Goal: Information Seeking & Learning: Learn about a topic

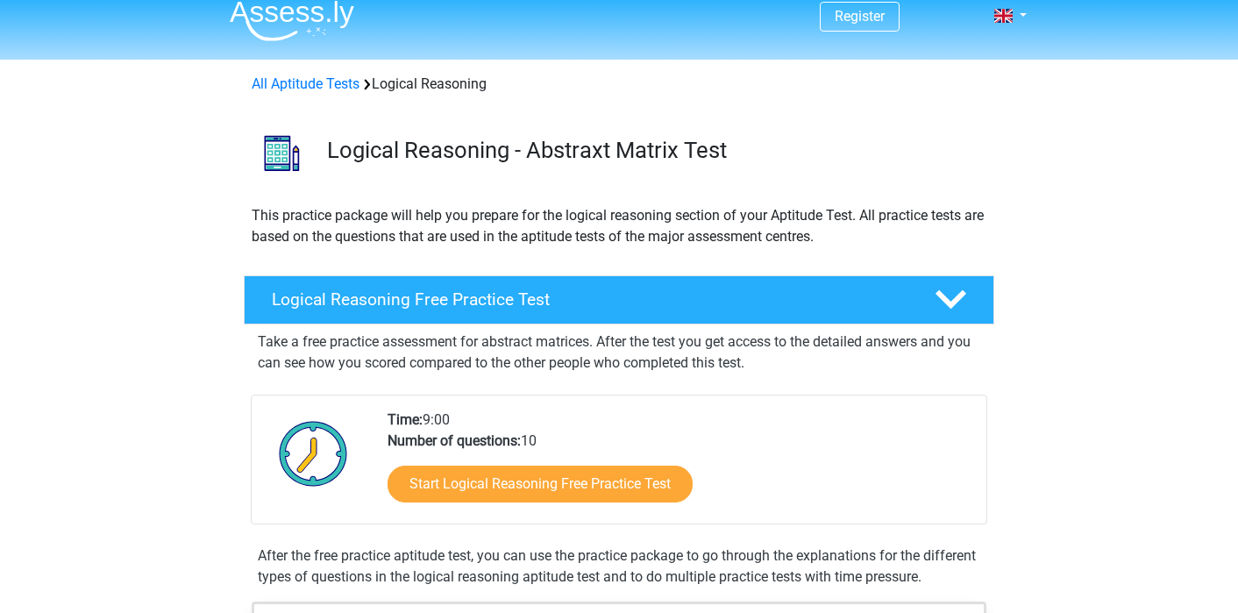
scroll to position [16, 0]
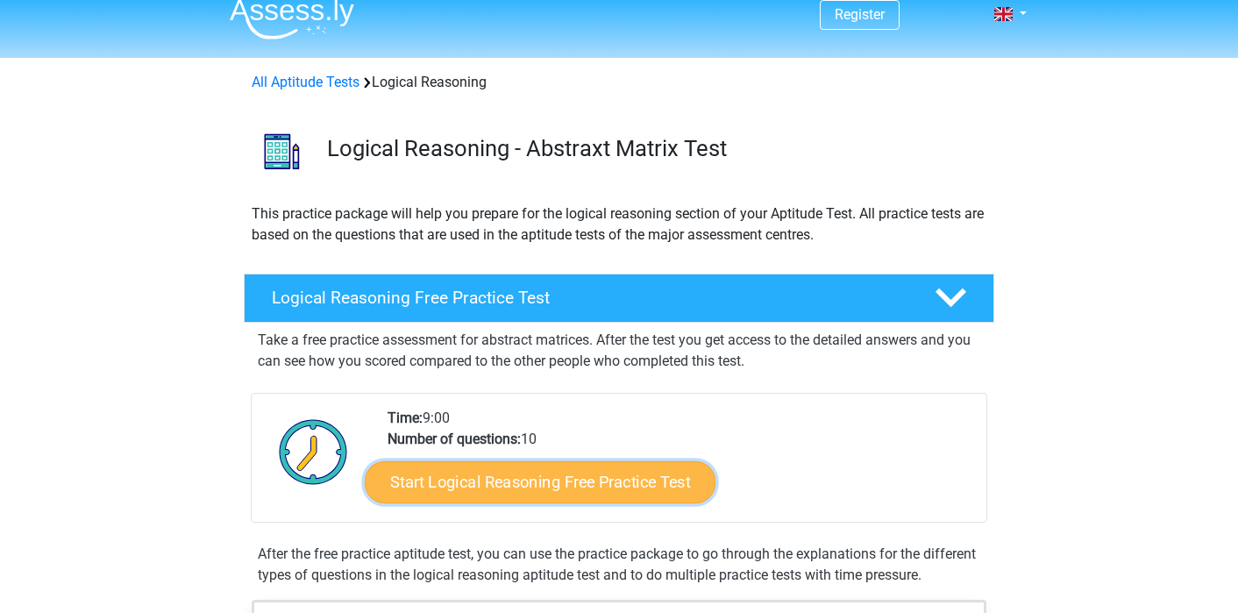
click at [460, 500] on link "Start Logical Reasoning Free Practice Test" at bounding box center [540, 481] width 351 height 42
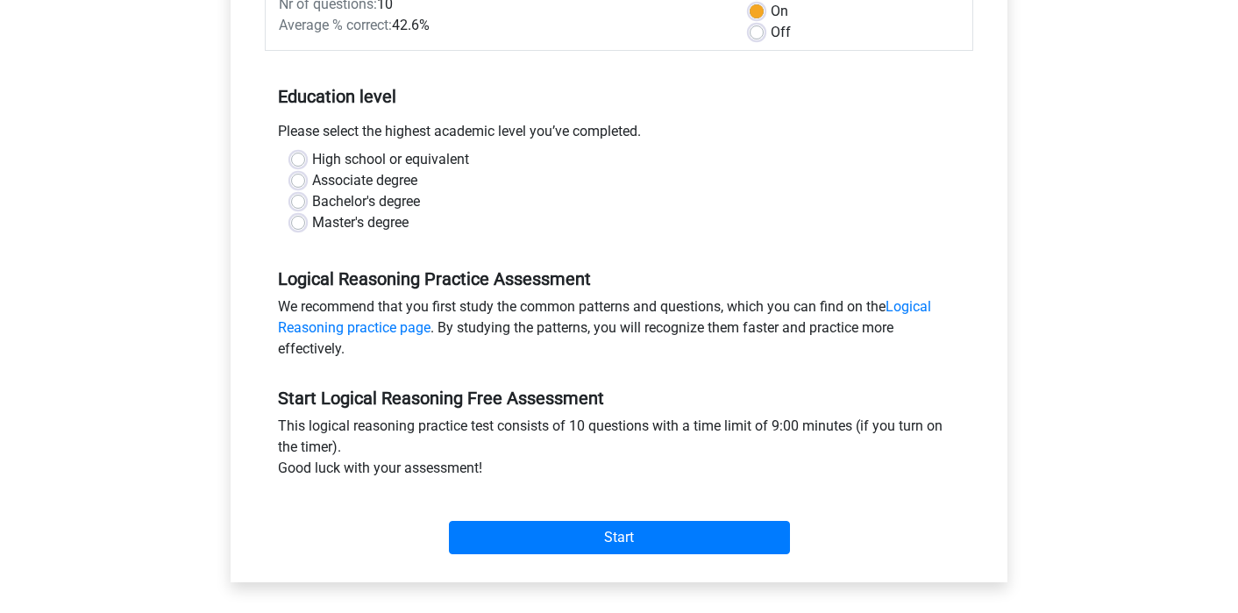
scroll to position [337, 0]
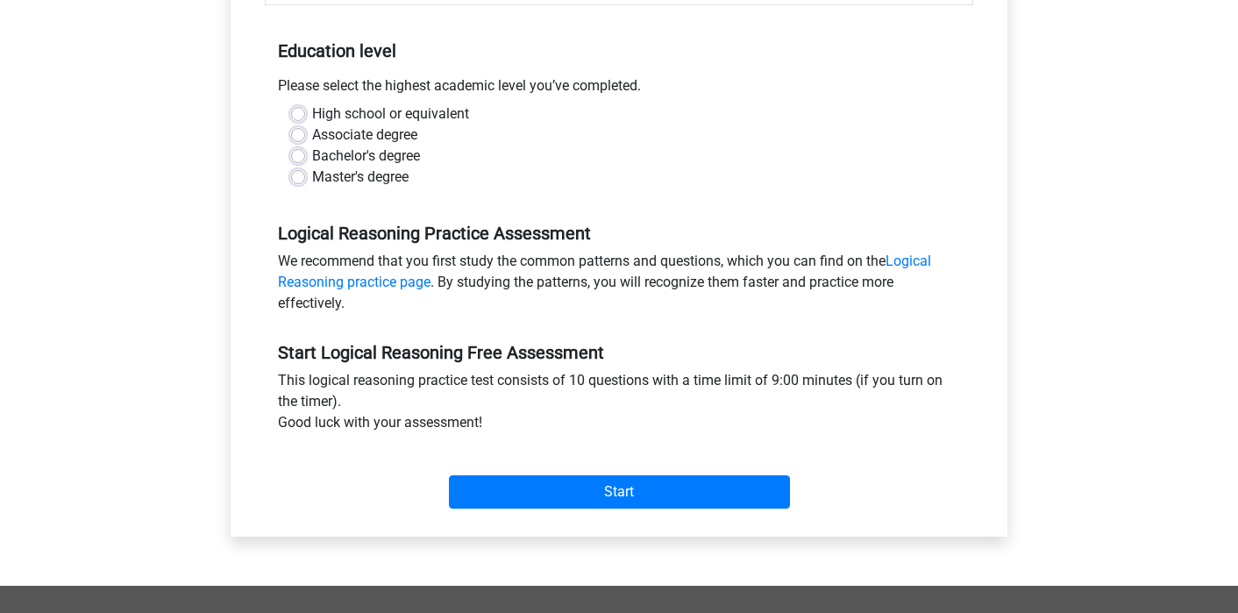
click at [365, 157] on label "Bachelor's degree" at bounding box center [366, 156] width 108 height 21
click at [305, 157] on input "Bachelor's degree" at bounding box center [298, 155] width 14 height 18
radio input "true"
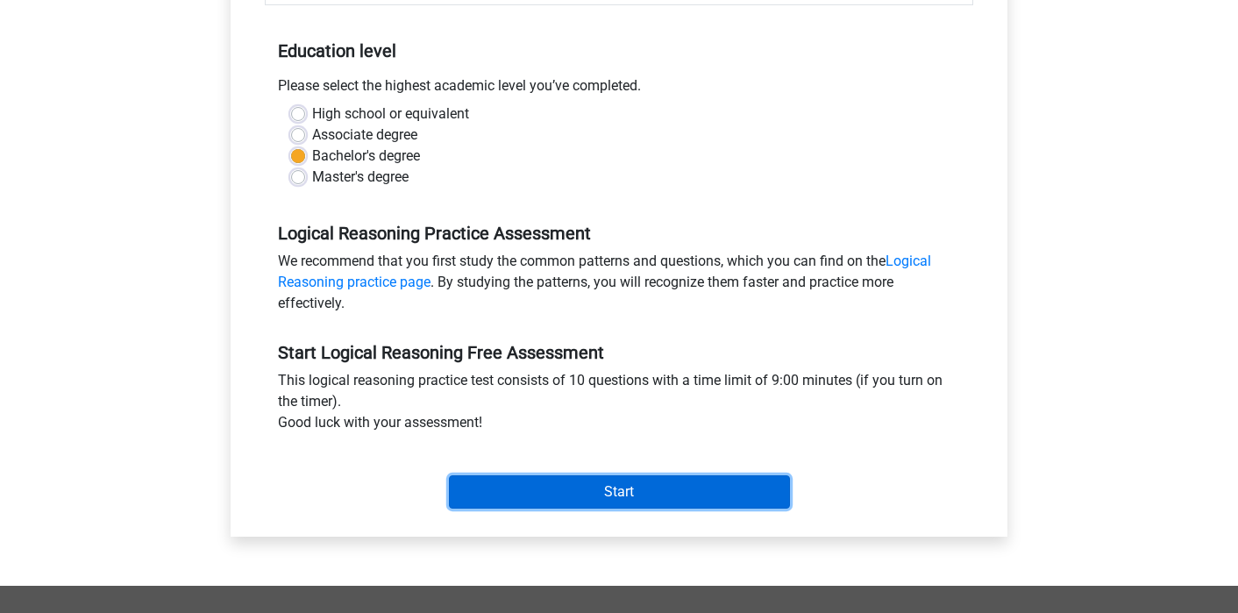
click at [490, 496] on input "Start" at bounding box center [619, 491] width 341 height 33
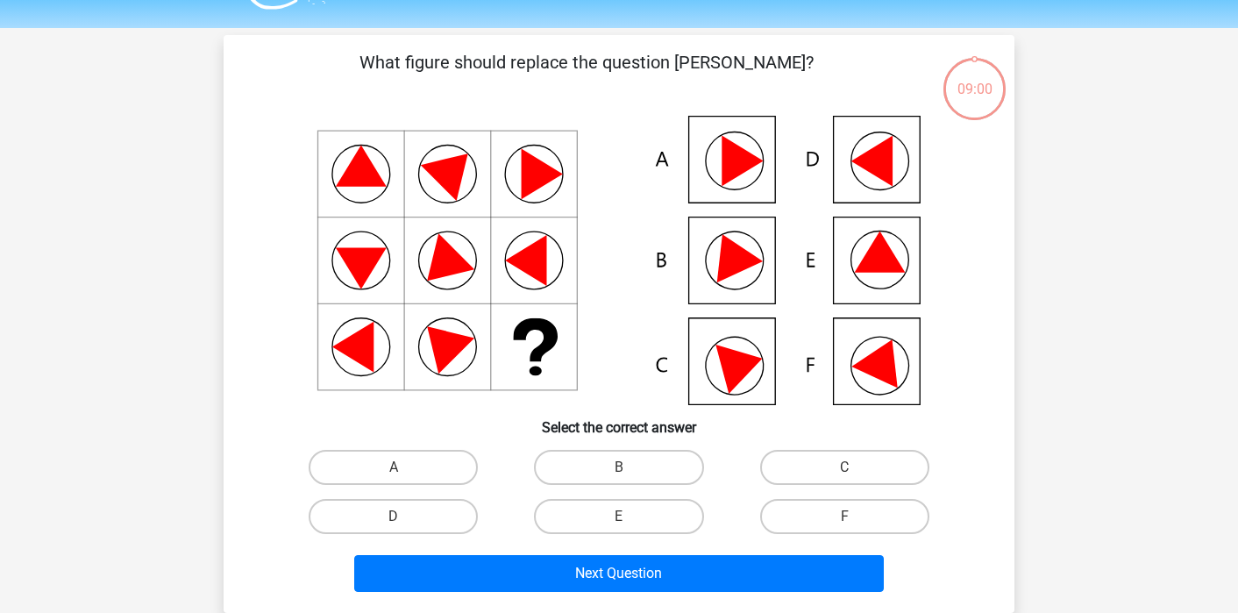
scroll to position [52, 0]
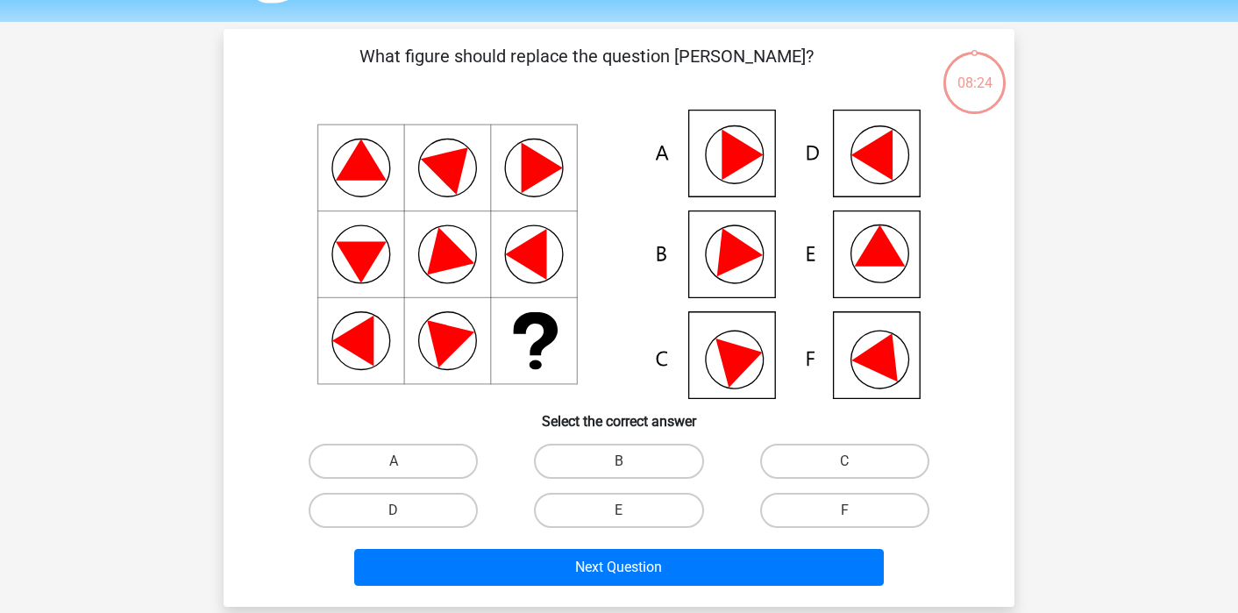
click at [900, 193] on icon at bounding box center [619, 254] width 707 height 289
click at [894, 178] on icon at bounding box center [619, 254] width 707 height 289
click at [447, 510] on label "D" at bounding box center [393, 510] width 169 height 35
click at [405, 510] on input "D" at bounding box center [399, 515] width 11 height 11
radio input "true"
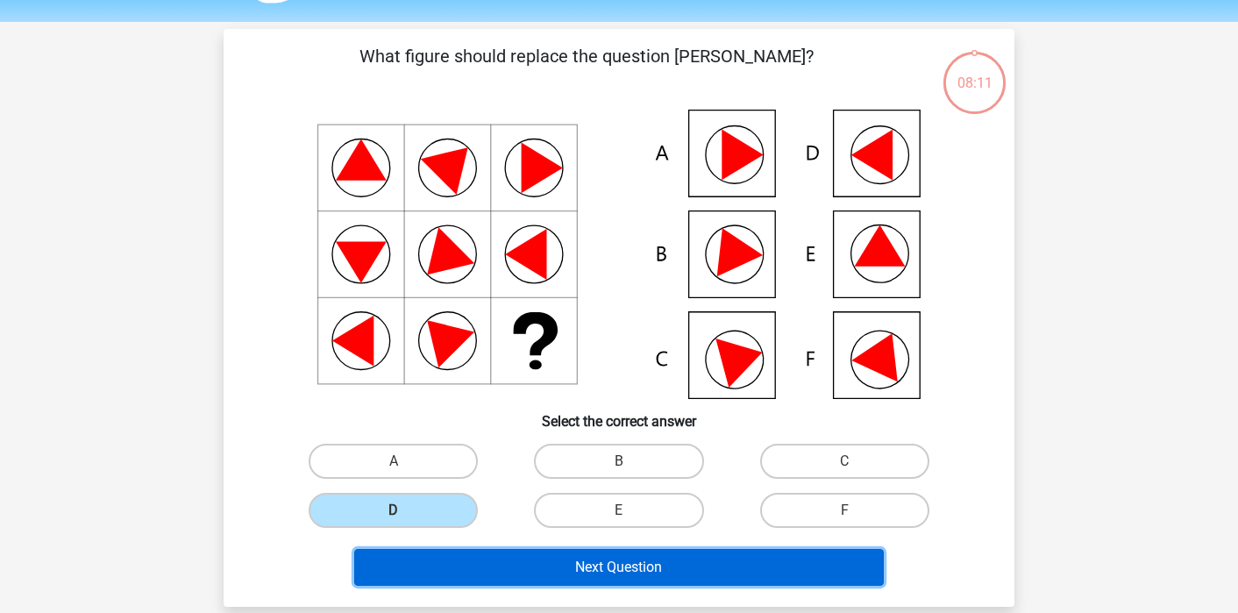
click at [451, 554] on button "Next Question" at bounding box center [619, 567] width 530 height 37
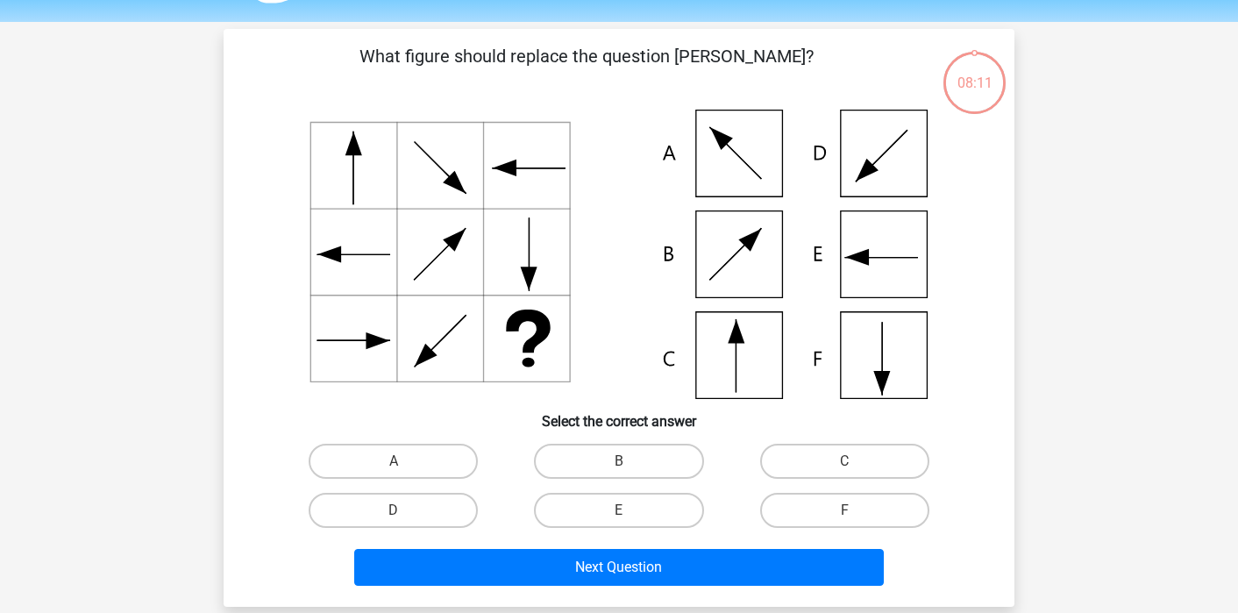
scroll to position [81, 0]
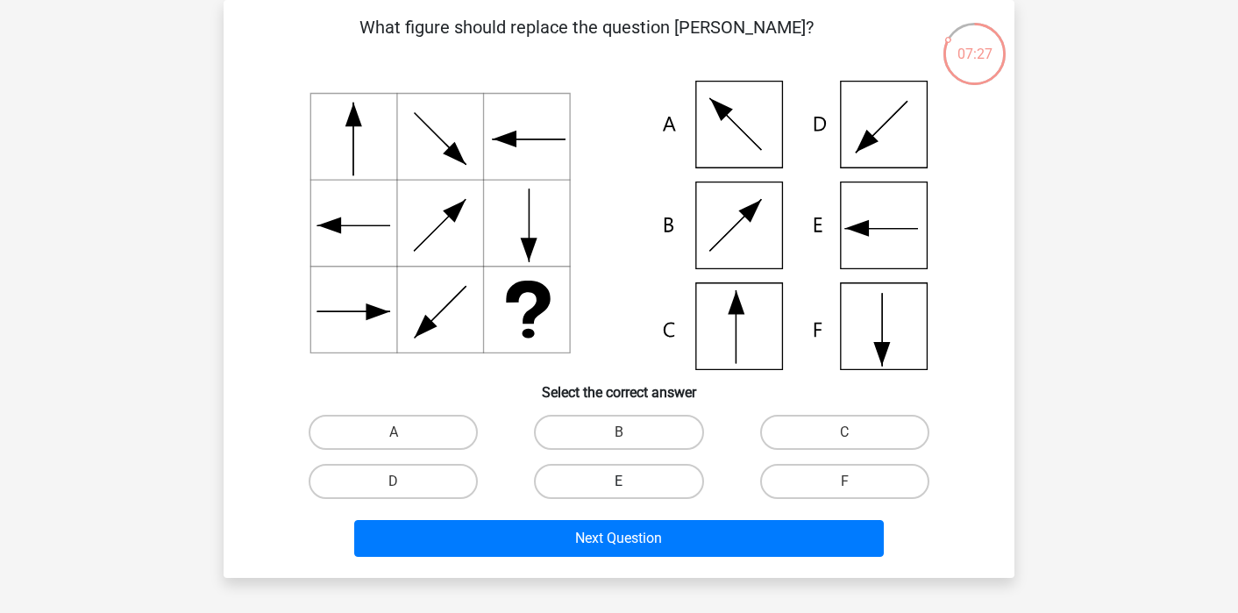
click at [644, 494] on label "E" at bounding box center [618, 481] width 169 height 35
click at [630, 493] on input "E" at bounding box center [624, 486] width 11 height 11
radio input "true"
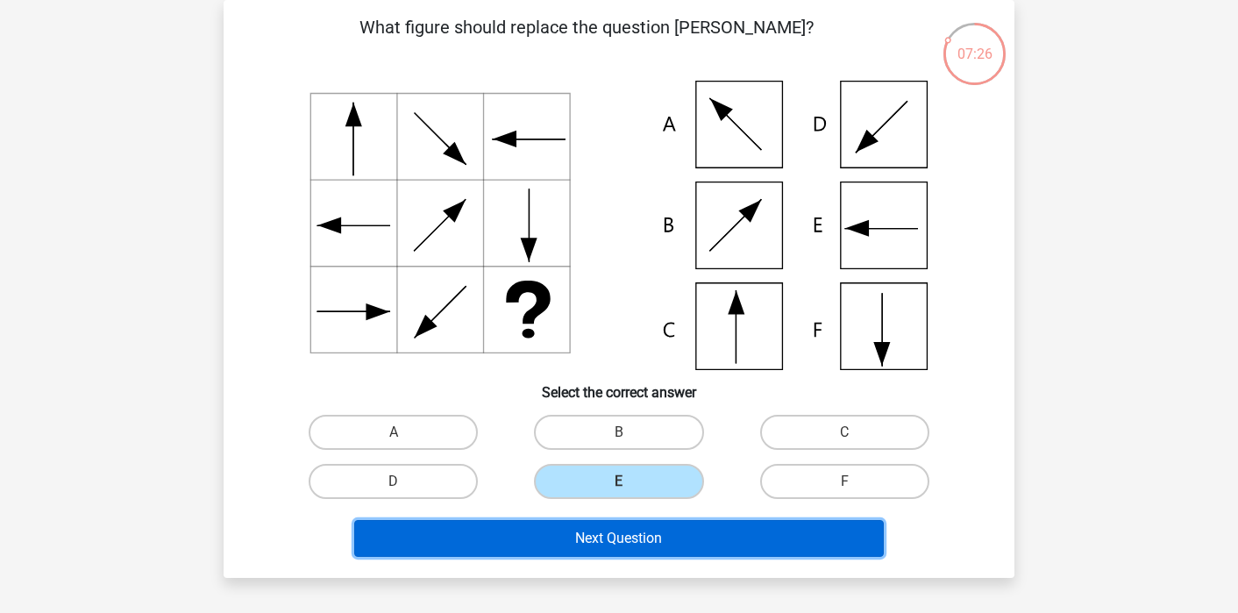
click at [635, 543] on button "Next Question" at bounding box center [619, 538] width 530 height 37
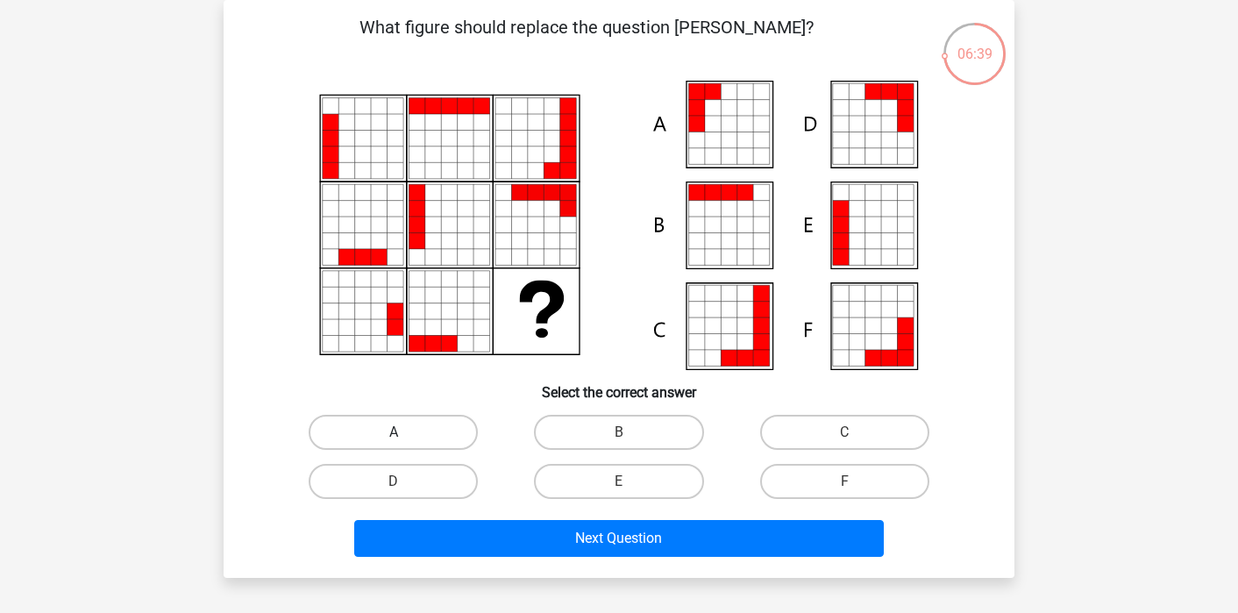
click at [440, 435] on label "A" at bounding box center [393, 432] width 169 height 35
click at [405, 435] on input "A" at bounding box center [399, 437] width 11 height 11
radio input "true"
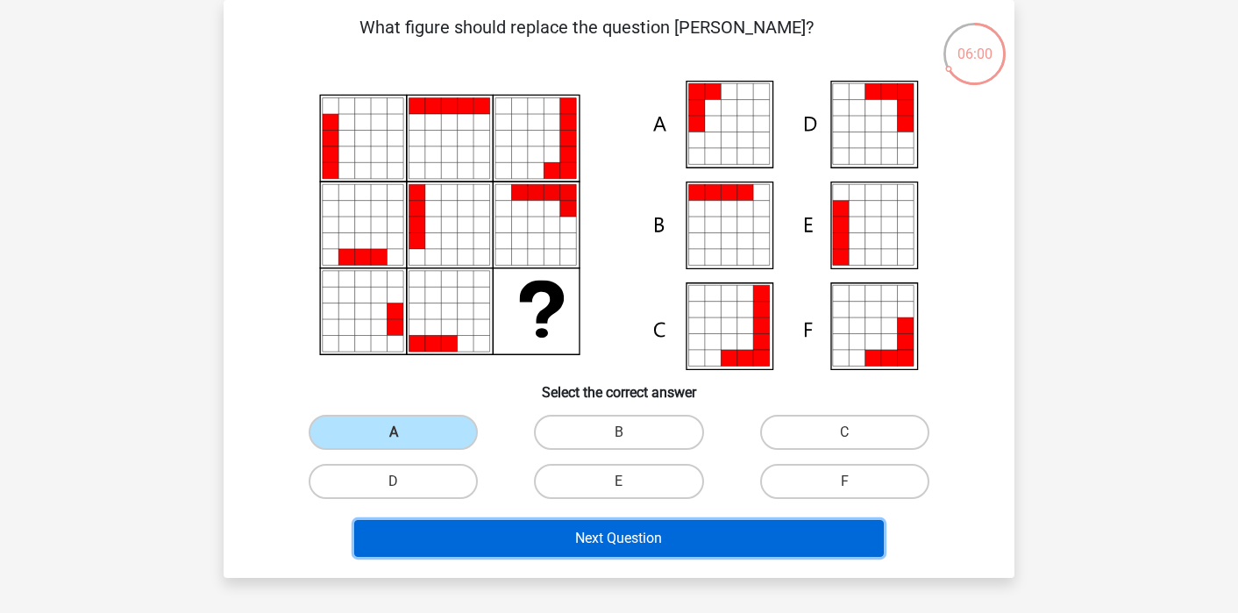
click at [486, 543] on button "Next Question" at bounding box center [619, 538] width 530 height 37
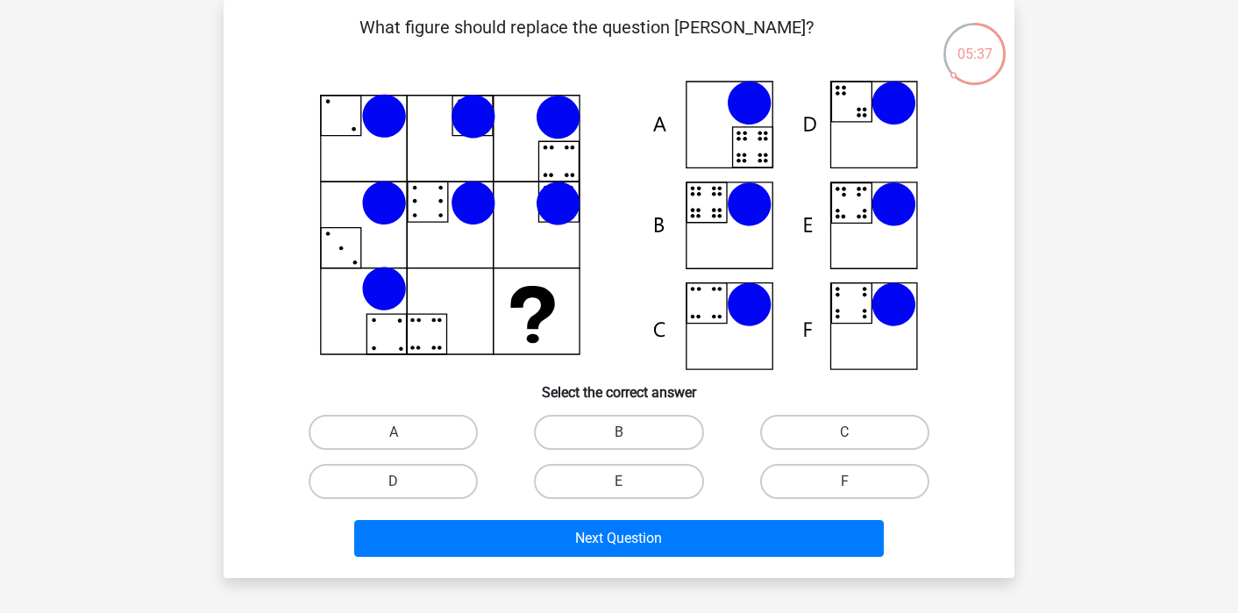
click at [858, 105] on icon at bounding box center [619, 225] width 707 height 289
click at [585, 432] on label "B" at bounding box center [618, 432] width 169 height 35
click at [619, 432] on input "B" at bounding box center [624, 437] width 11 height 11
radio input "true"
click at [556, 512] on div "Next Question" at bounding box center [619, 535] width 735 height 58
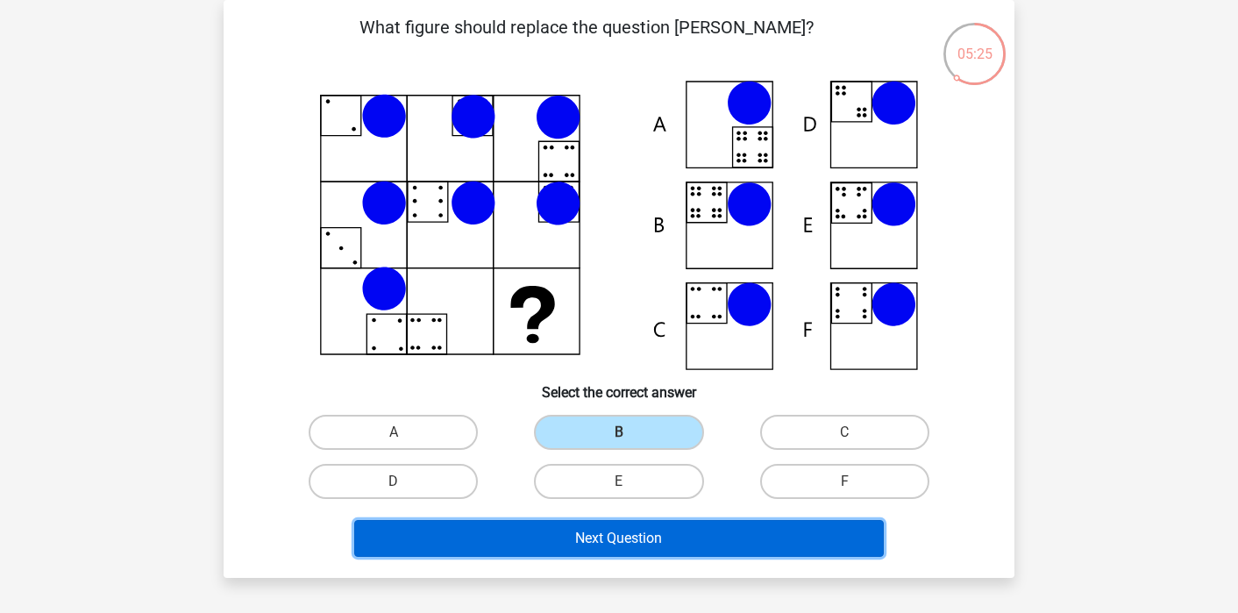
click at [561, 542] on button "Next Question" at bounding box center [619, 538] width 530 height 37
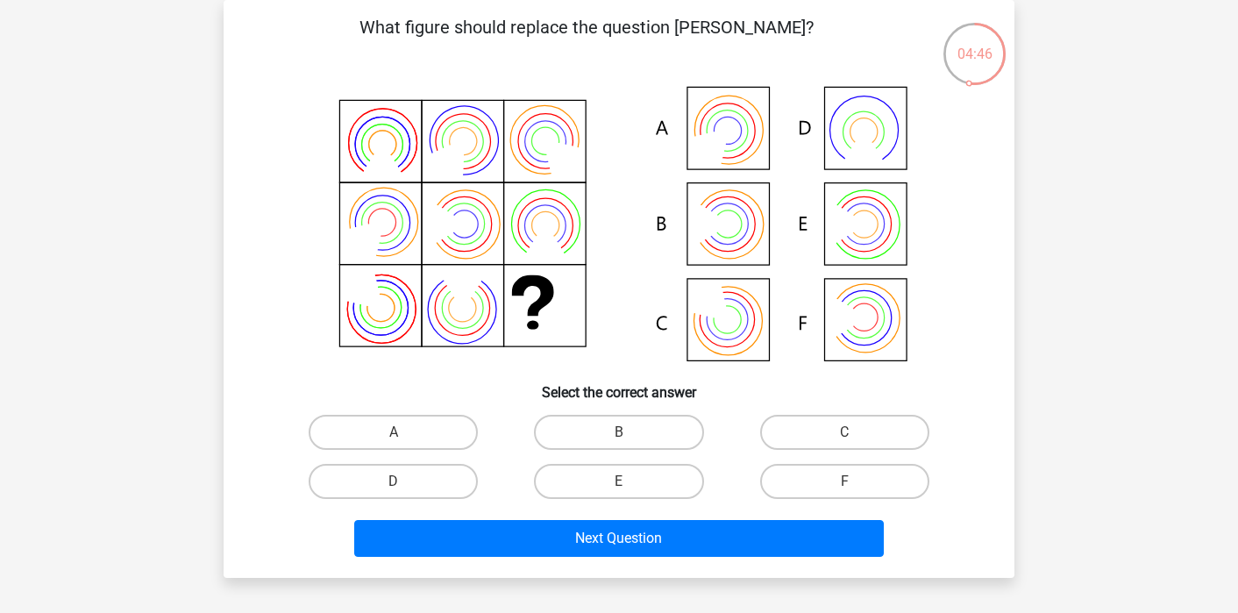
click at [736, 227] on icon at bounding box center [619, 225] width 707 height 289
click at [609, 444] on label "B" at bounding box center [618, 432] width 169 height 35
click at [619, 444] on input "B" at bounding box center [624, 437] width 11 height 11
radio input "true"
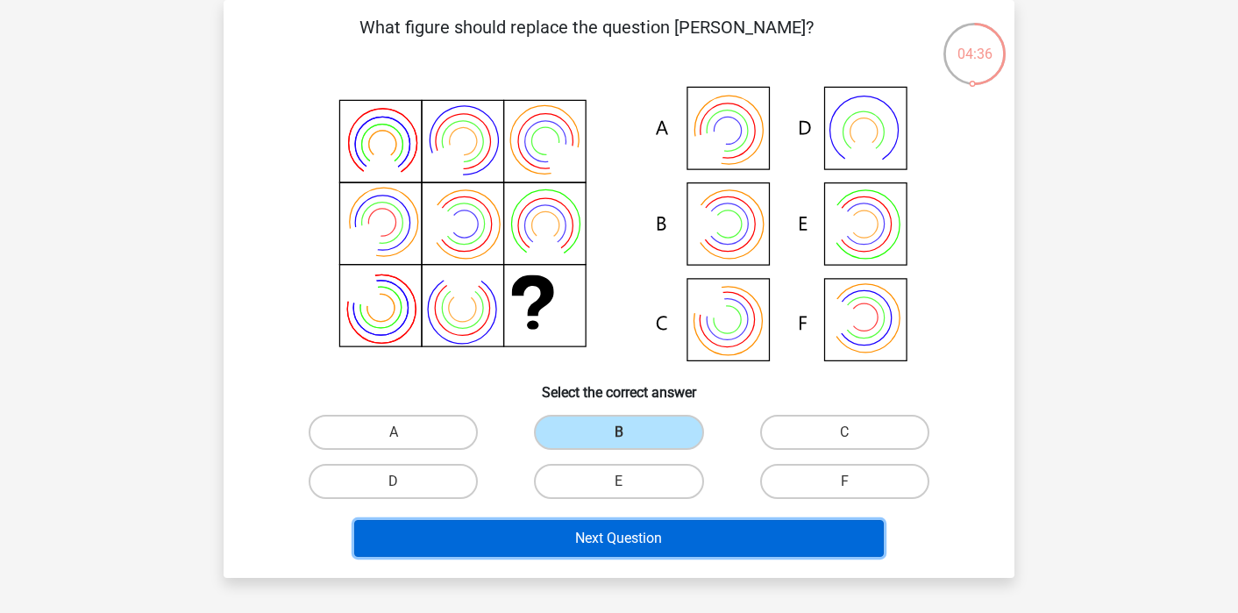
click at [543, 544] on button "Next Question" at bounding box center [619, 538] width 530 height 37
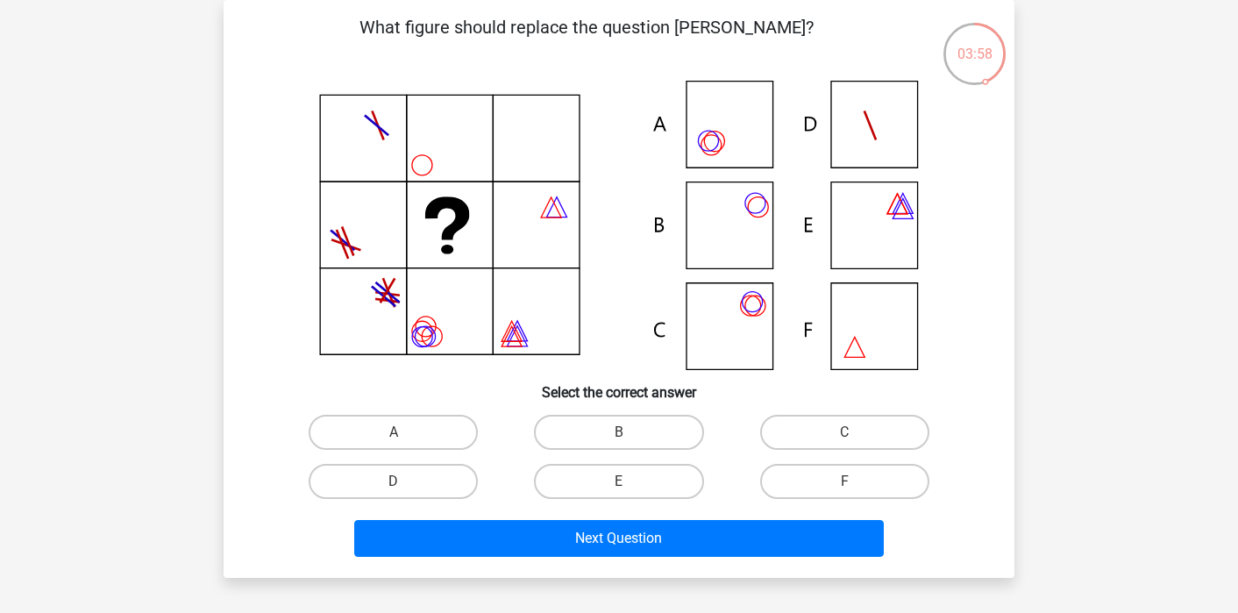
click at [703, 267] on icon at bounding box center [619, 225] width 707 height 289
click at [596, 433] on label "B" at bounding box center [618, 432] width 169 height 35
click at [619, 433] on input "B" at bounding box center [624, 437] width 11 height 11
radio input "true"
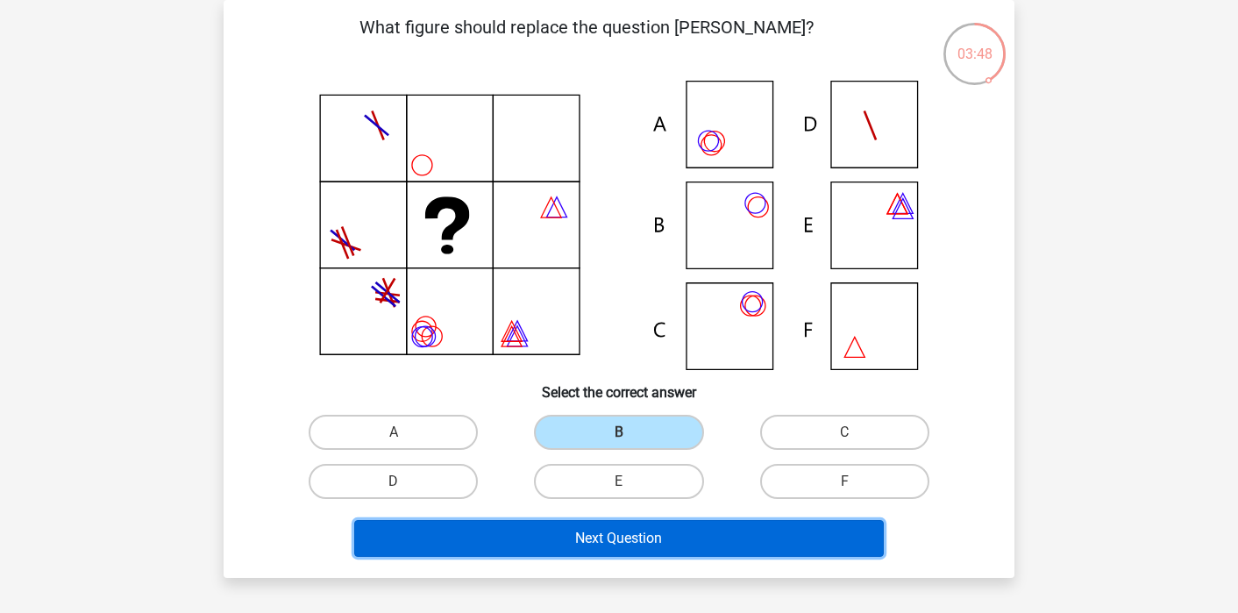
click at [580, 531] on button "Next Question" at bounding box center [619, 538] width 530 height 37
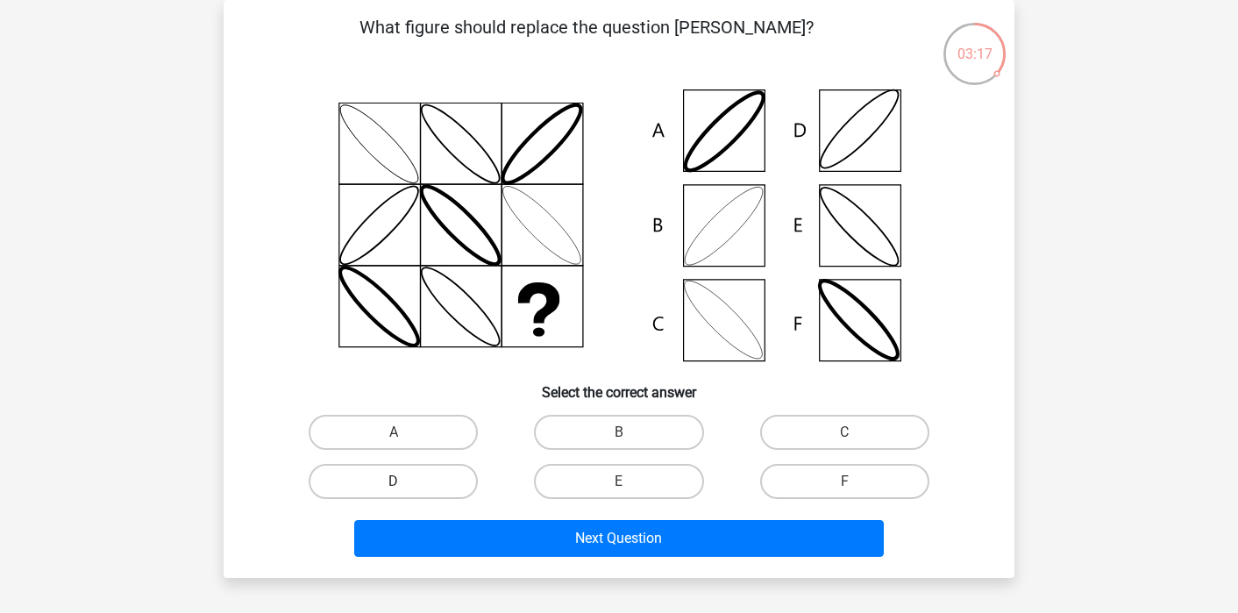
click at [426, 479] on label "D" at bounding box center [393, 481] width 169 height 35
click at [405, 481] on input "D" at bounding box center [399, 486] width 11 height 11
radio input "true"
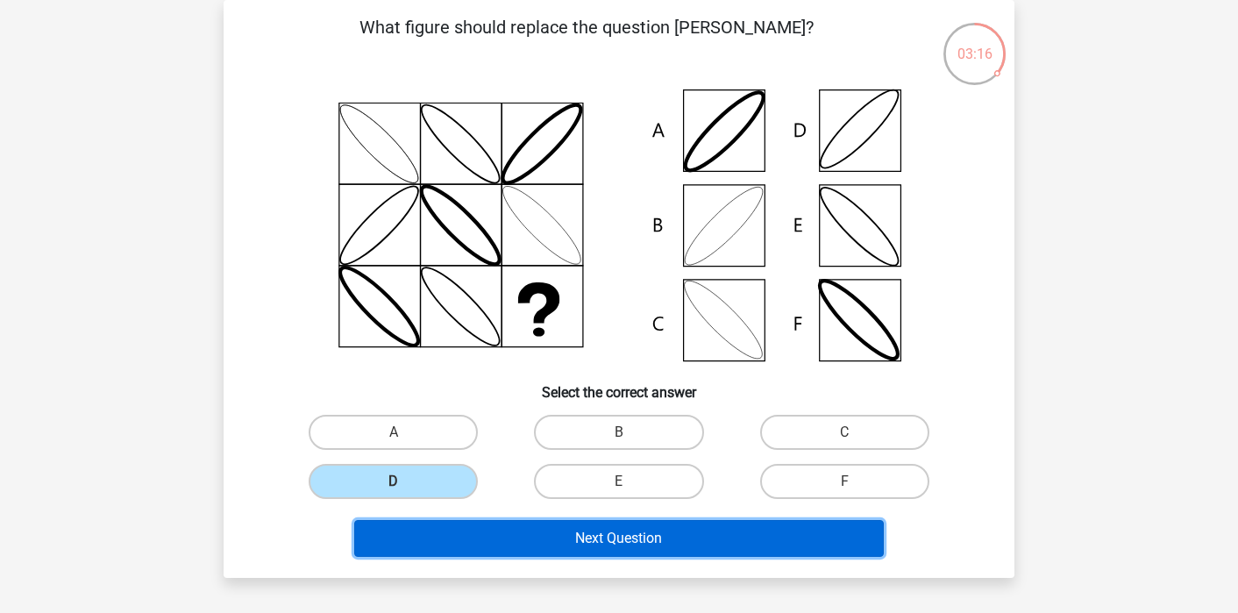
click at [473, 548] on button "Next Question" at bounding box center [619, 538] width 530 height 37
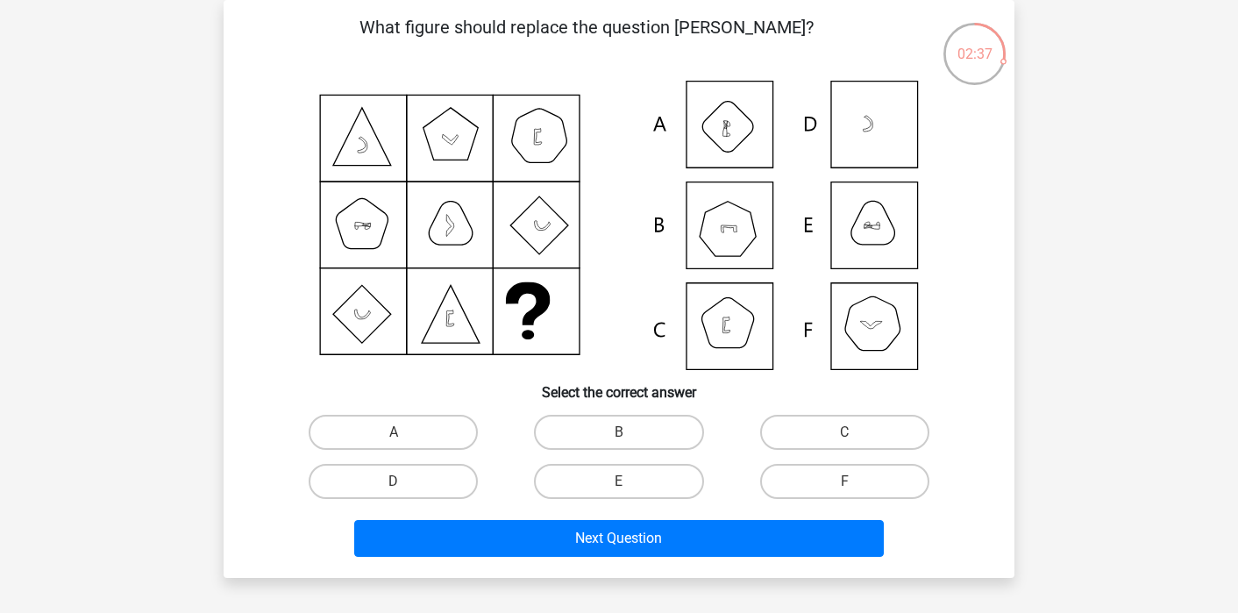
click at [626, 485] on input "E" at bounding box center [624, 486] width 11 height 11
radio input "true"
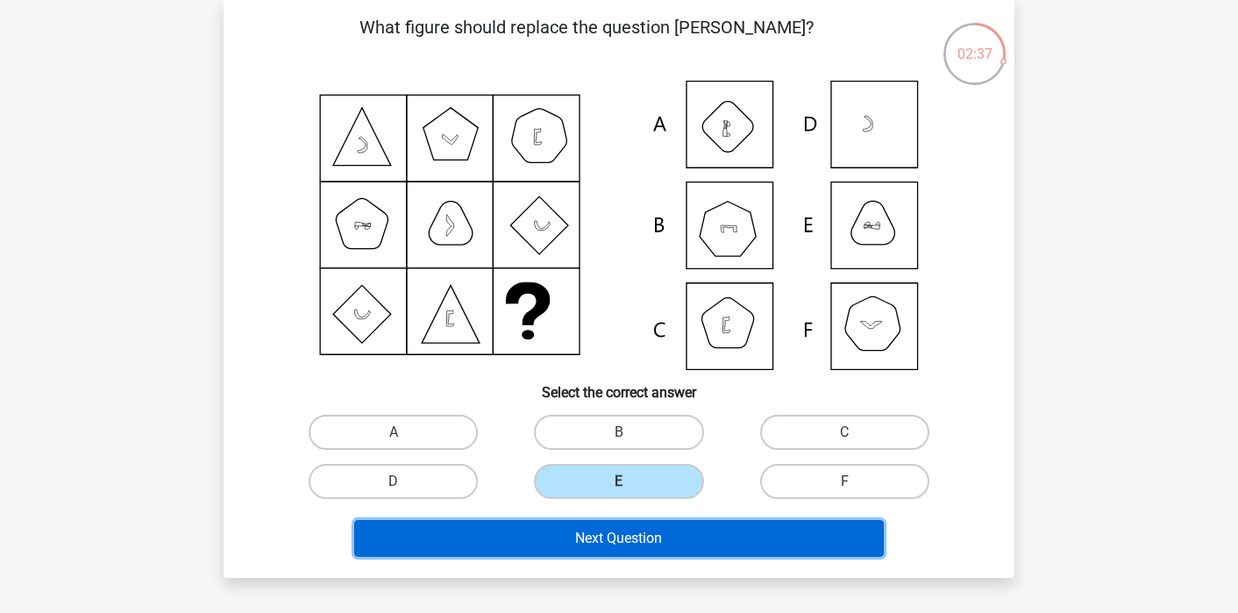
click at [637, 541] on button "Next Question" at bounding box center [619, 538] width 530 height 37
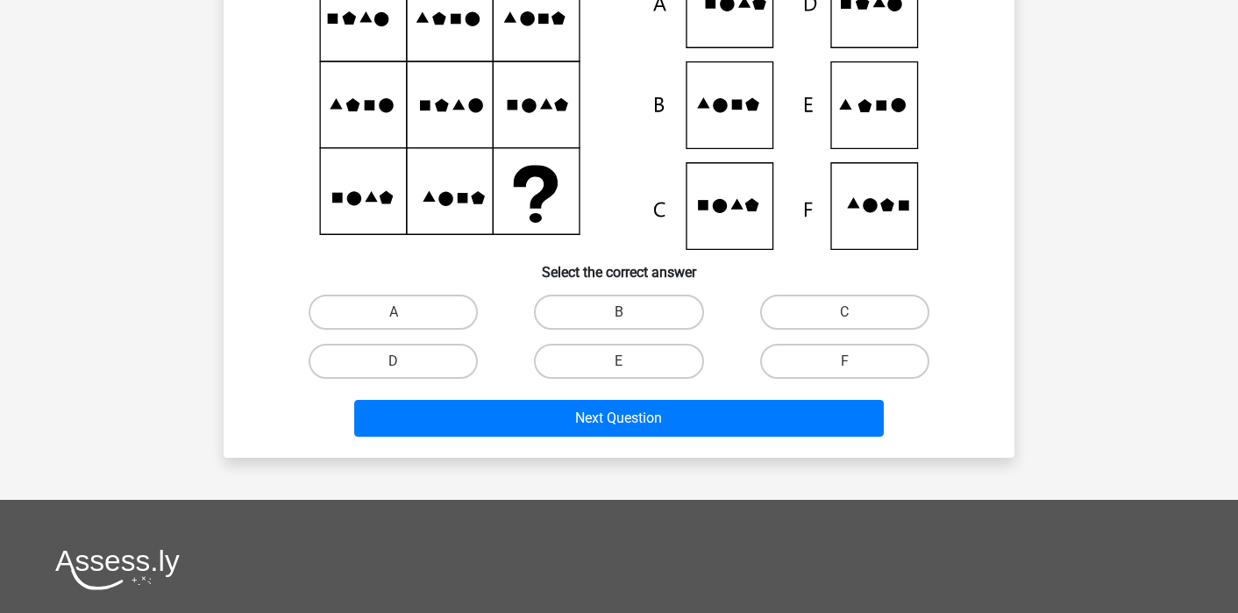
scroll to position [282, 0]
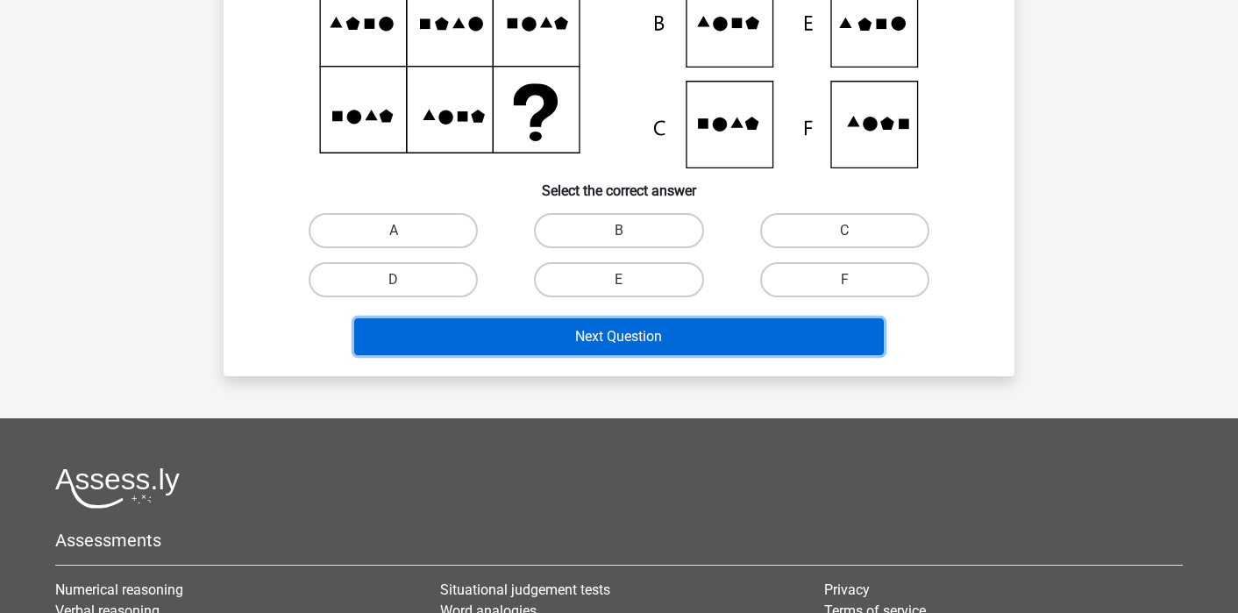
click at [384, 340] on button "Next Question" at bounding box center [619, 336] width 530 height 37
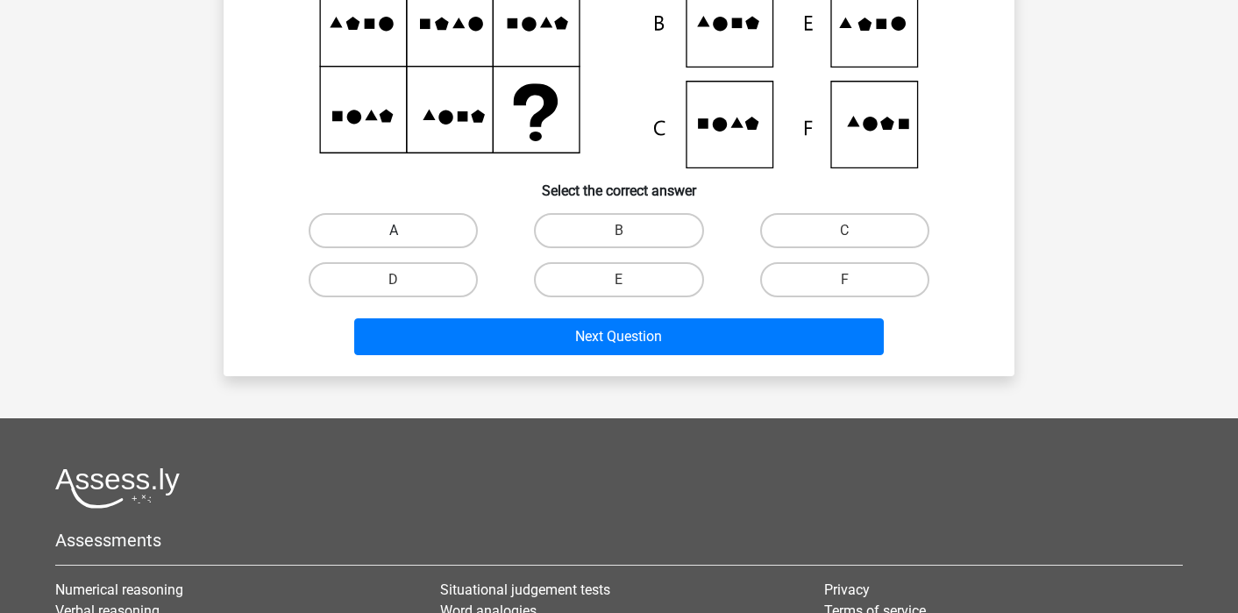
click at [438, 227] on label "A" at bounding box center [393, 230] width 169 height 35
click at [405, 231] on input "A" at bounding box center [399, 236] width 11 height 11
radio input "true"
click at [438, 361] on div "Next Question" at bounding box center [619, 340] width 677 height 44
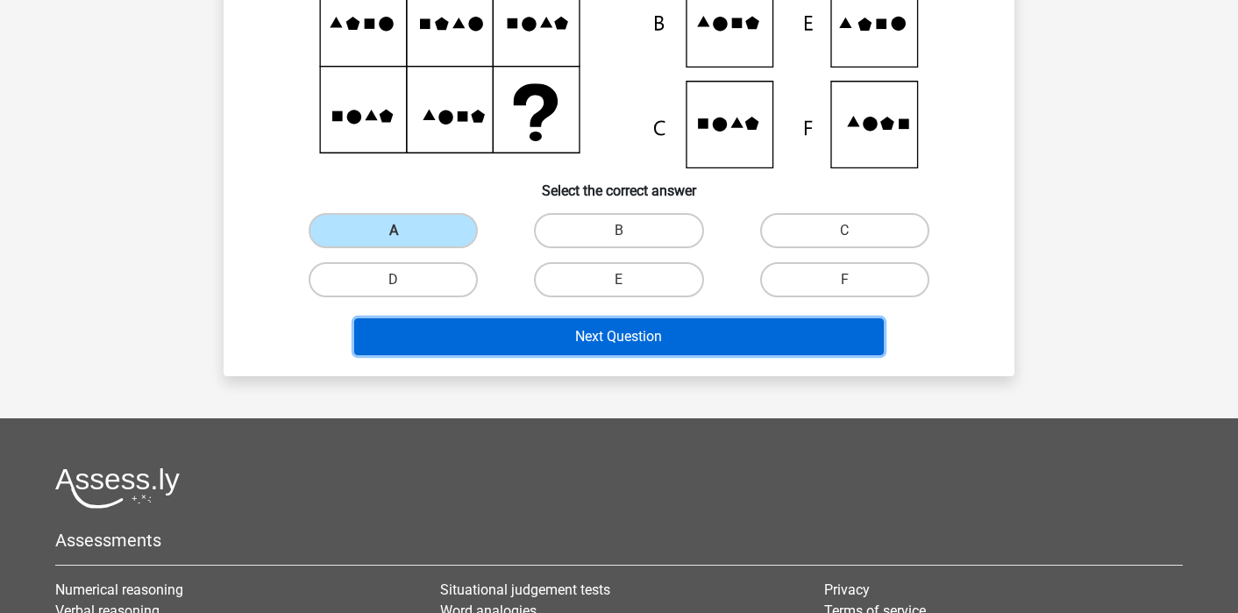
click at [438, 340] on button "Next Question" at bounding box center [619, 336] width 530 height 37
click at [452, 337] on button "Next Question" at bounding box center [619, 336] width 530 height 37
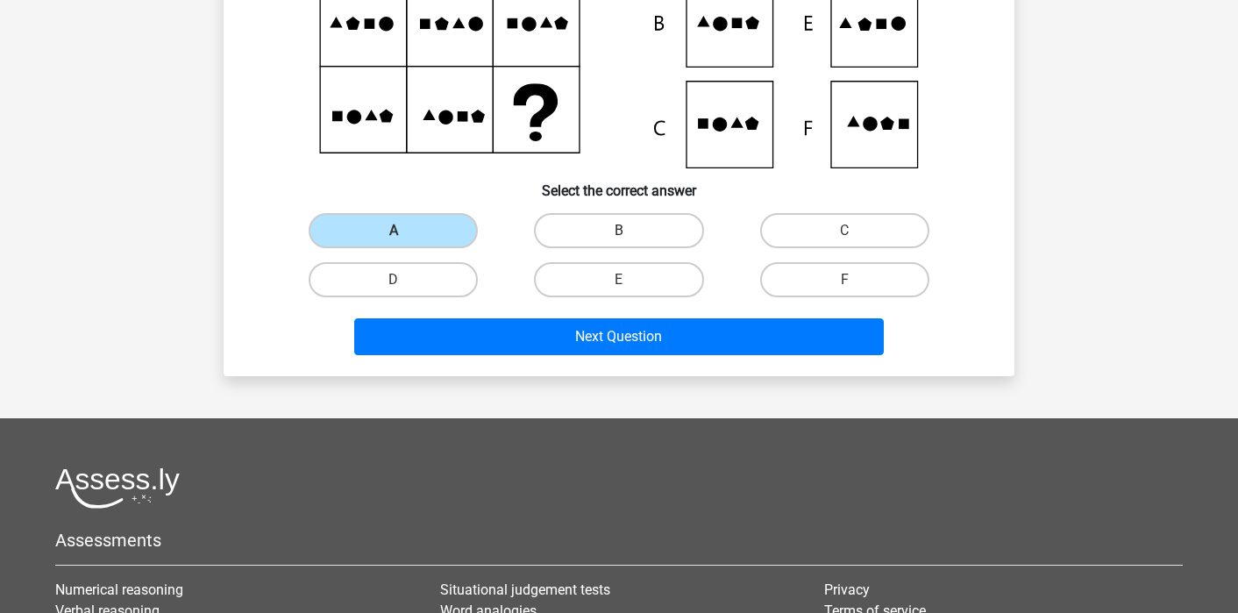
click at [549, 246] on label "B" at bounding box center [618, 230] width 169 height 35
click at [619, 242] on input "B" at bounding box center [624, 236] width 11 height 11
radio input "true"
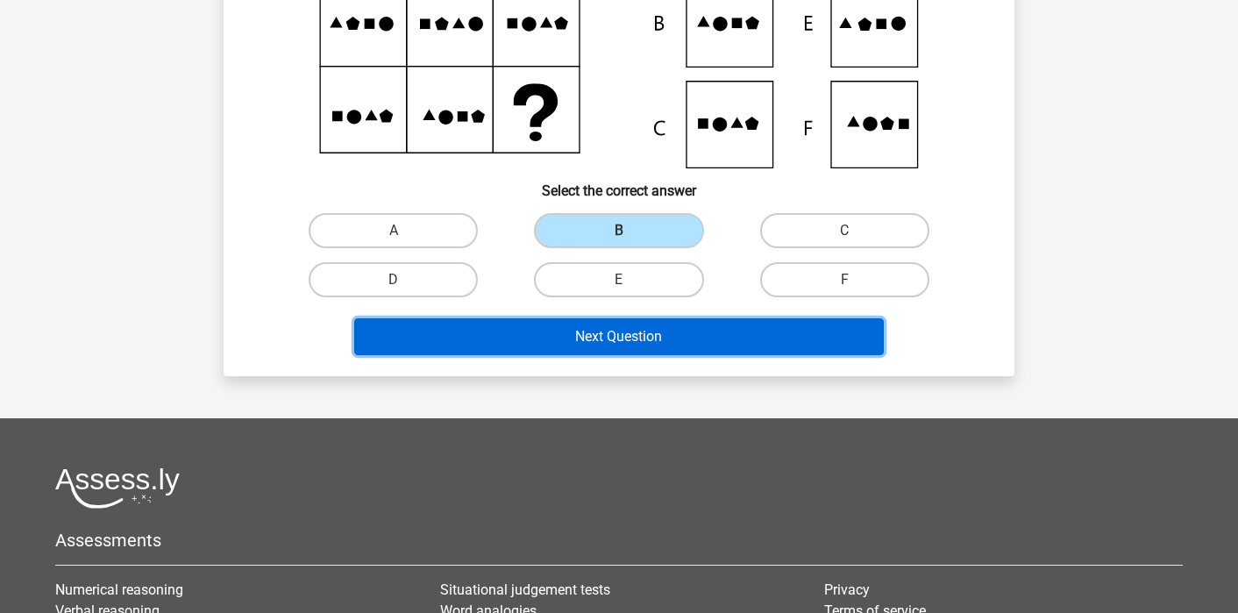
click at [529, 348] on button "Next Question" at bounding box center [619, 336] width 530 height 37
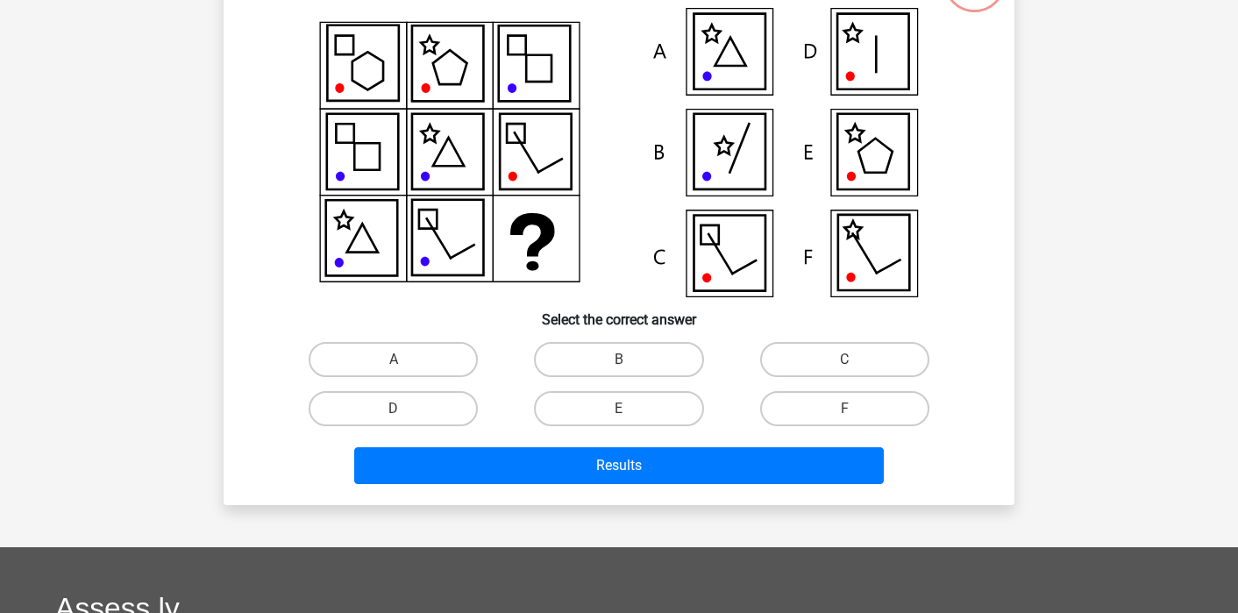
scroll to position [81, 0]
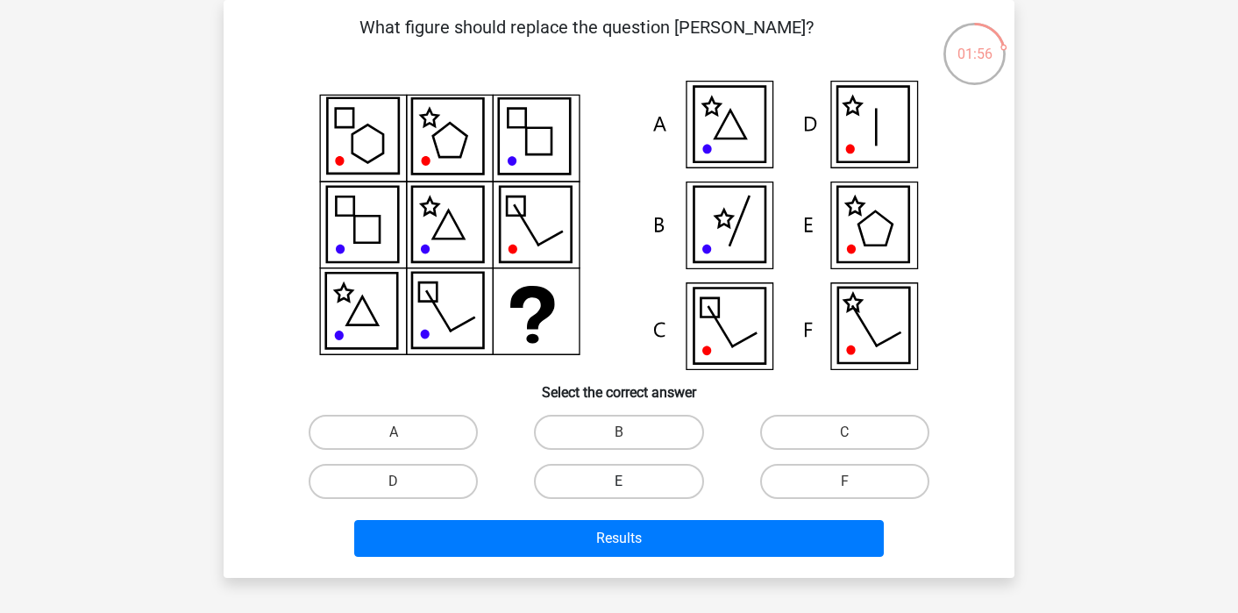
click at [574, 474] on label "E" at bounding box center [618, 481] width 169 height 35
click at [619, 481] on input "E" at bounding box center [624, 486] width 11 height 11
radio input "true"
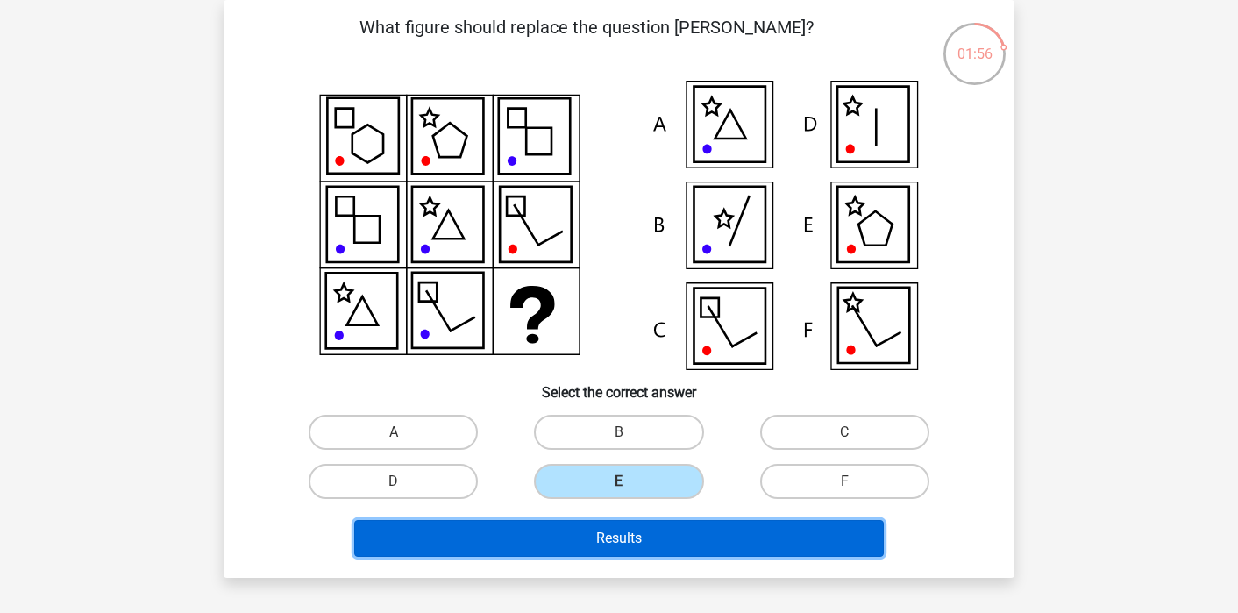
click at [573, 539] on button "Results" at bounding box center [619, 538] width 530 height 37
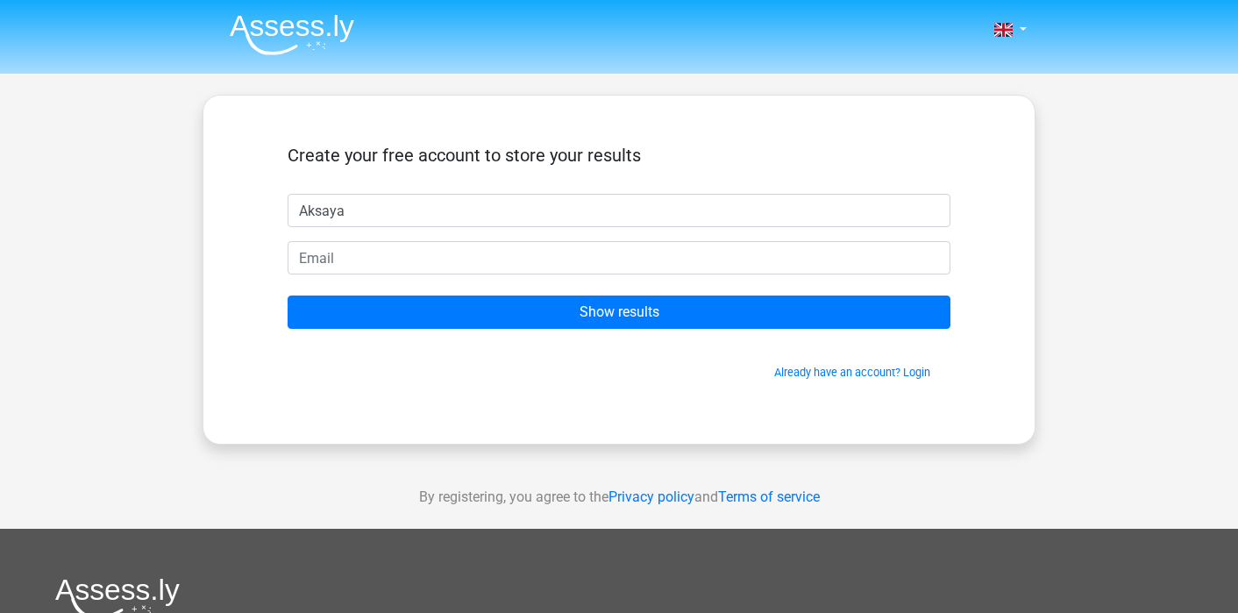
type input "Aksaya"
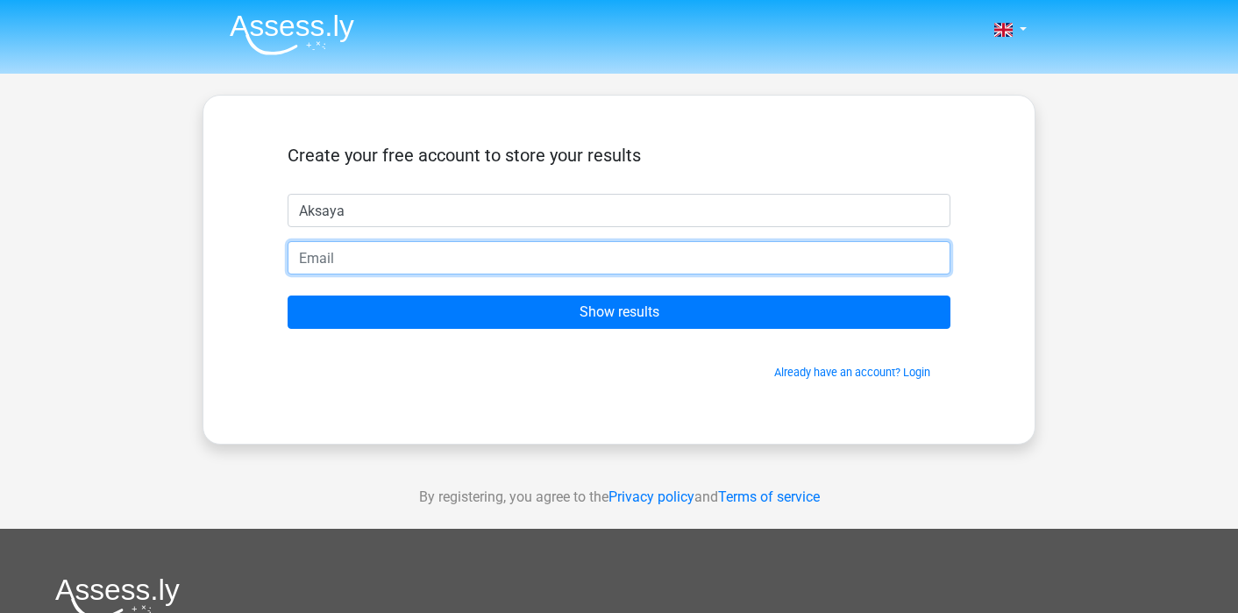
click at [494, 260] on input "email" at bounding box center [619, 257] width 663 height 33
type input "aksaya2021@icloud.com"
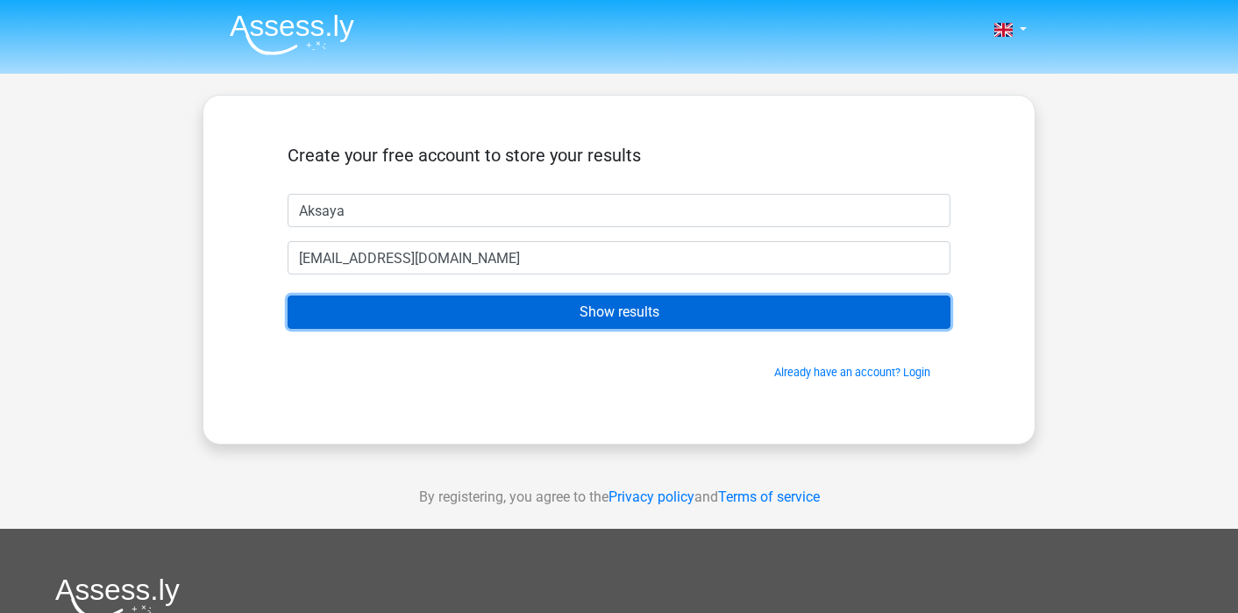
click at [469, 312] on input "Show results" at bounding box center [619, 311] width 663 height 33
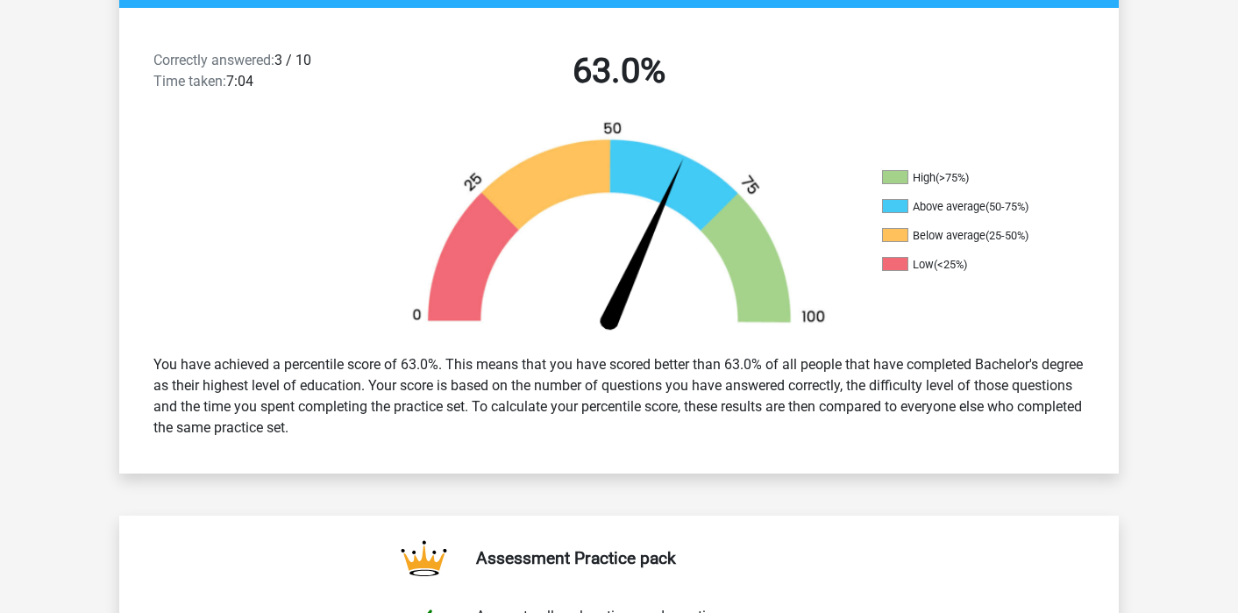
scroll to position [435, 0]
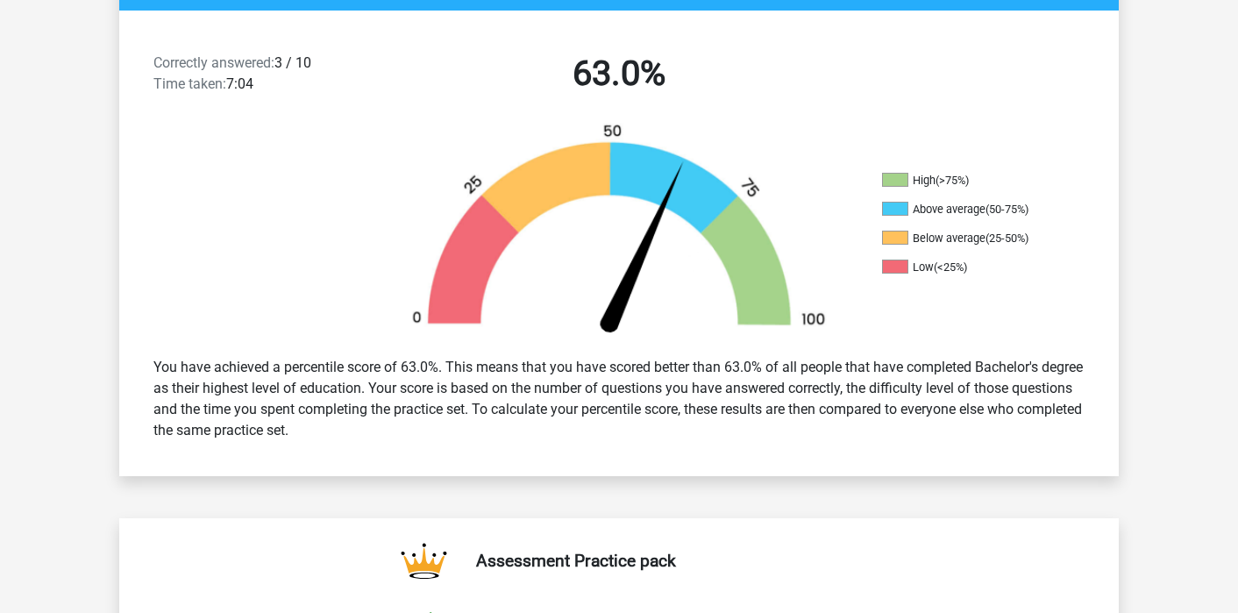
drag, startPoint x: 911, startPoint y: 209, endPoint x: 1044, endPoint y: 213, distance: 133.3
click at [1044, 213] on li "Above average (50-75%)" at bounding box center [969, 210] width 175 height 16
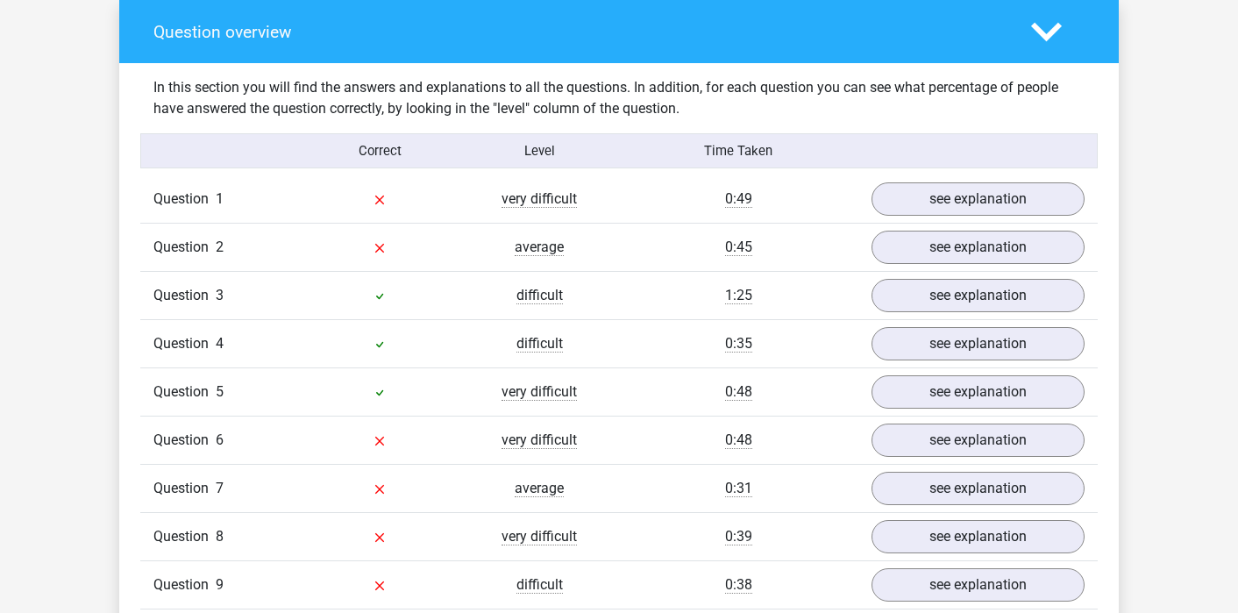
scroll to position [1409, 0]
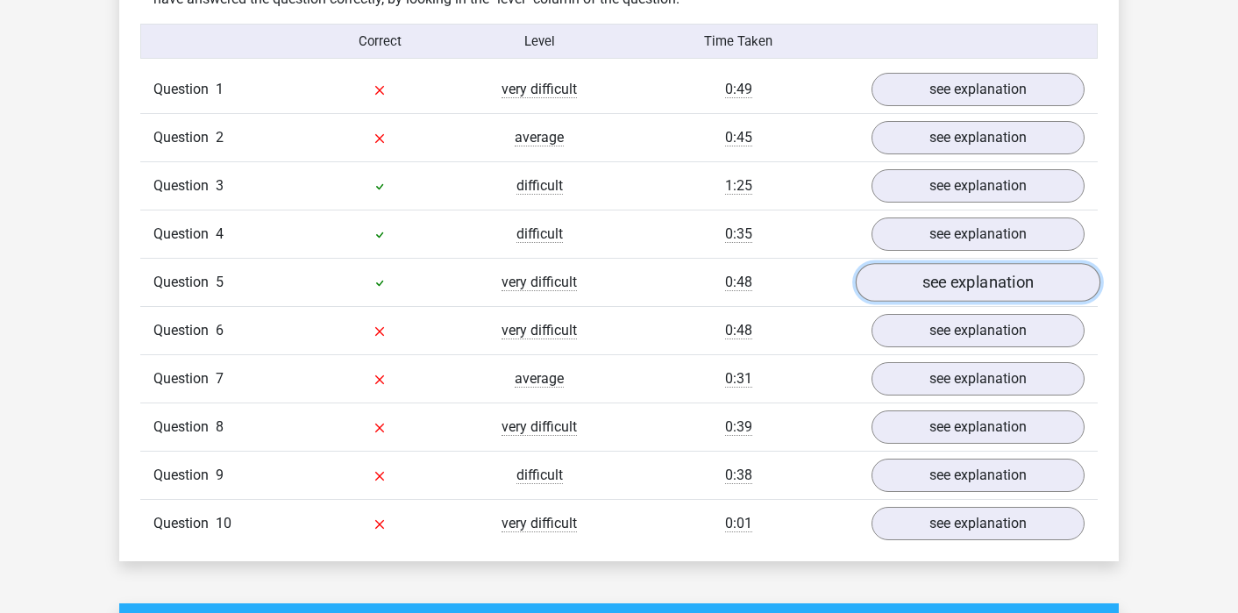
click at [927, 286] on link "see explanation" at bounding box center [978, 283] width 245 height 39
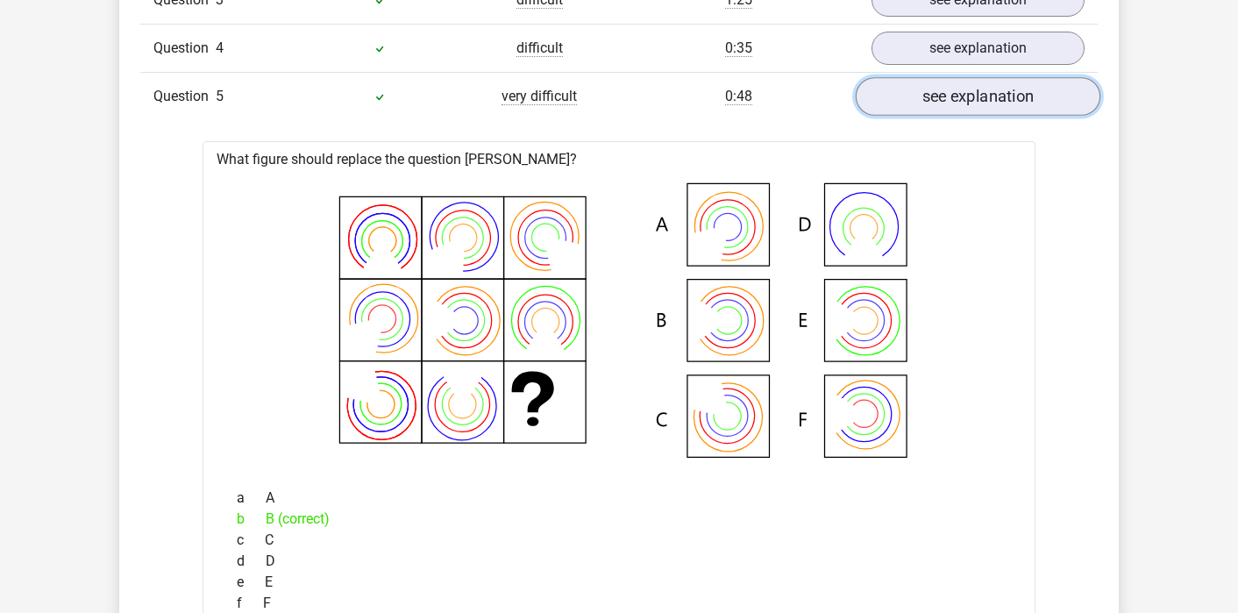
scroll to position [1512, 0]
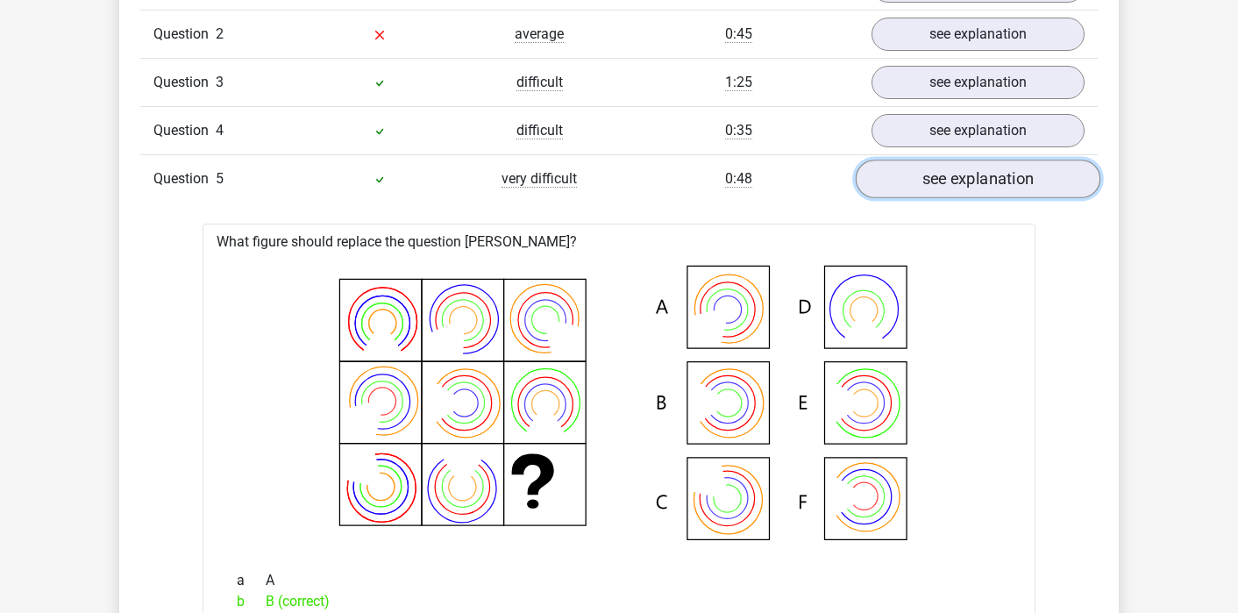
click at [964, 184] on link "see explanation" at bounding box center [978, 179] width 245 height 39
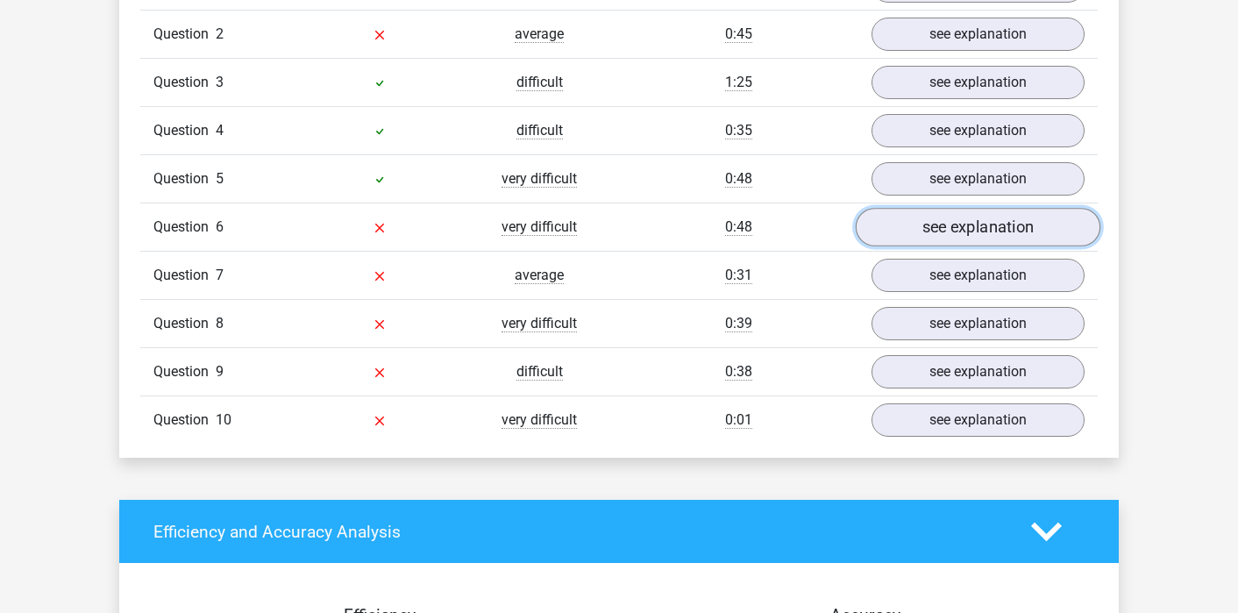
click at [943, 235] on link "see explanation" at bounding box center [978, 228] width 245 height 39
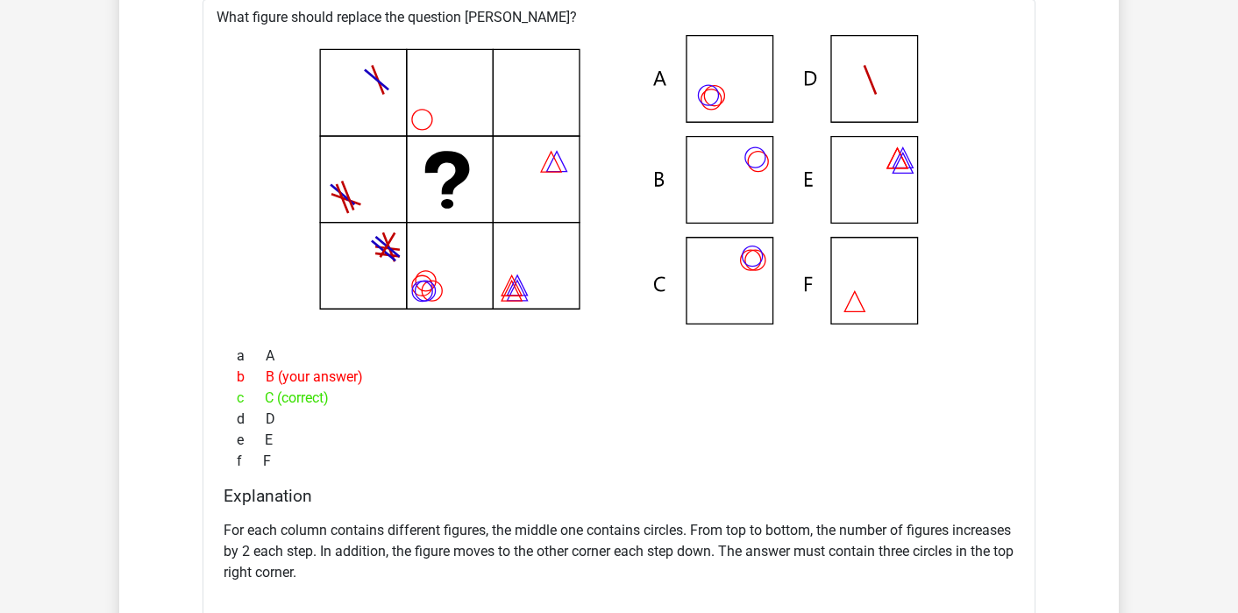
scroll to position [1590, 0]
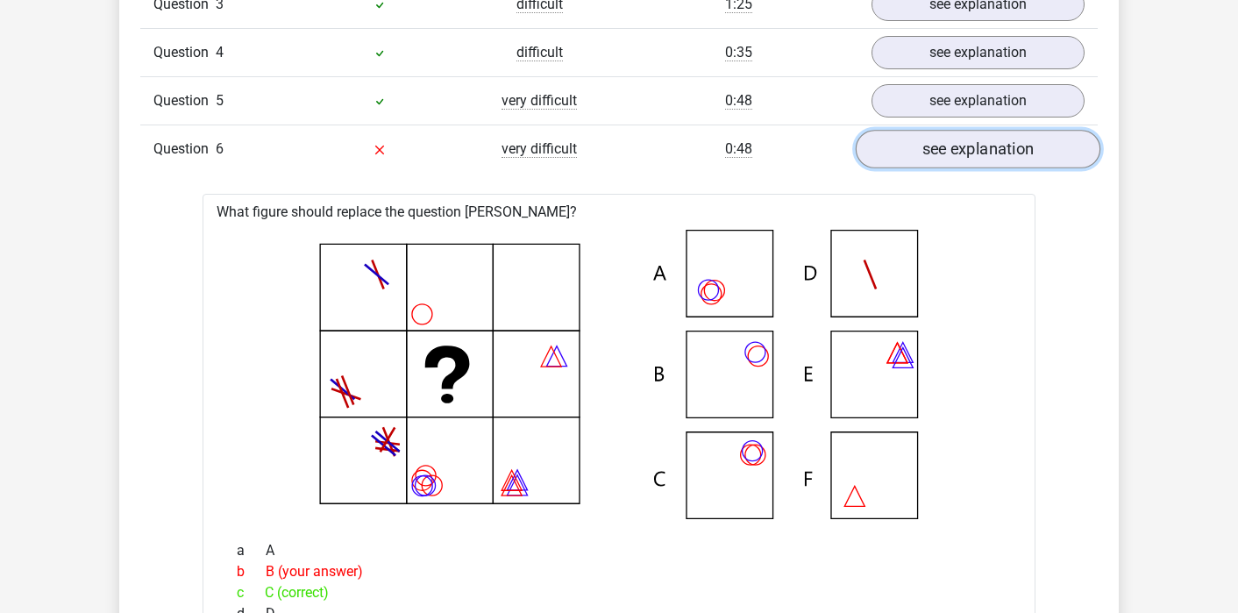
click at [907, 139] on link "see explanation" at bounding box center [978, 150] width 245 height 39
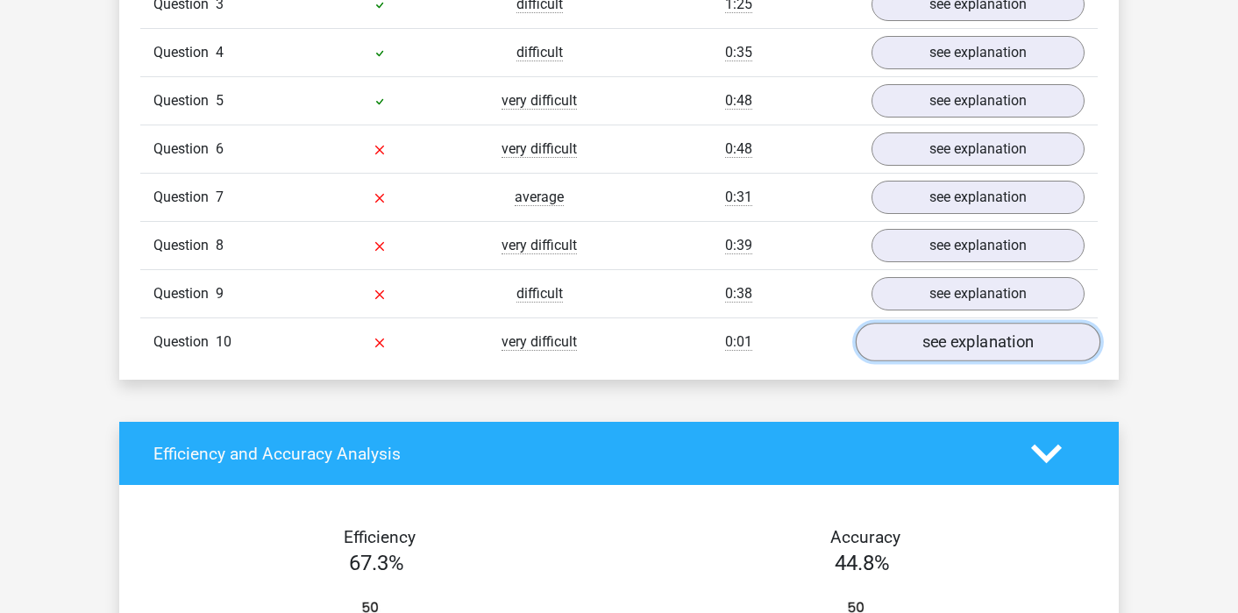
click at [904, 334] on link "see explanation" at bounding box center [978, 343] width 245 height 39
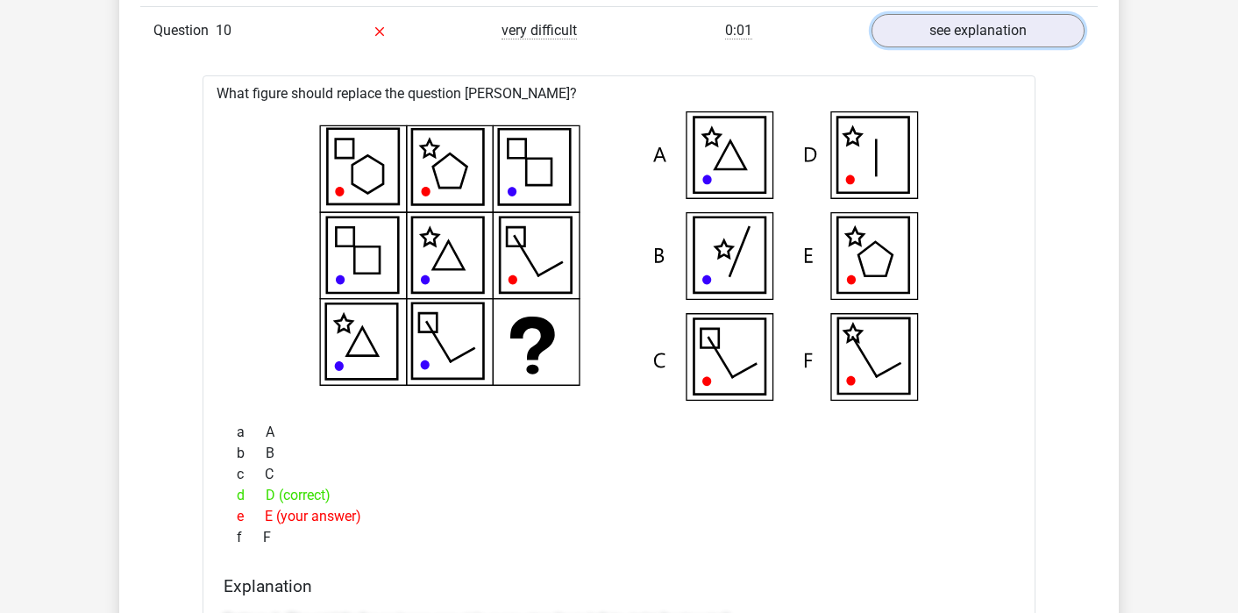
scroll to position [1895, 0]
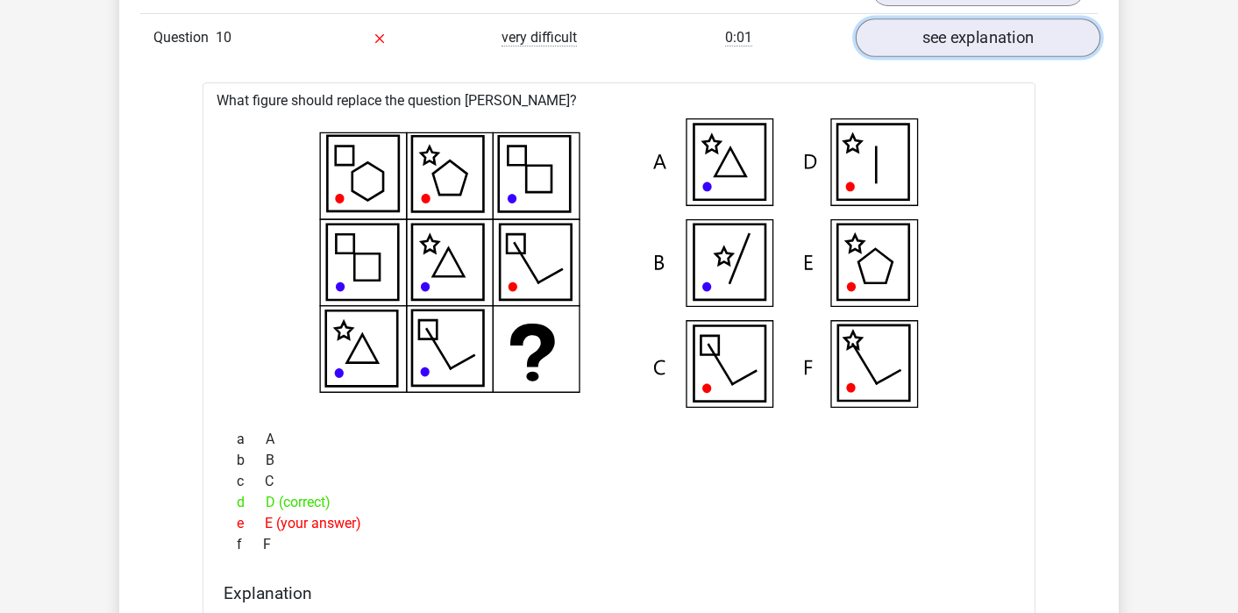
click at [962, 42] on link "see explanation" at bounding box center [978, 38] width 245 height 39
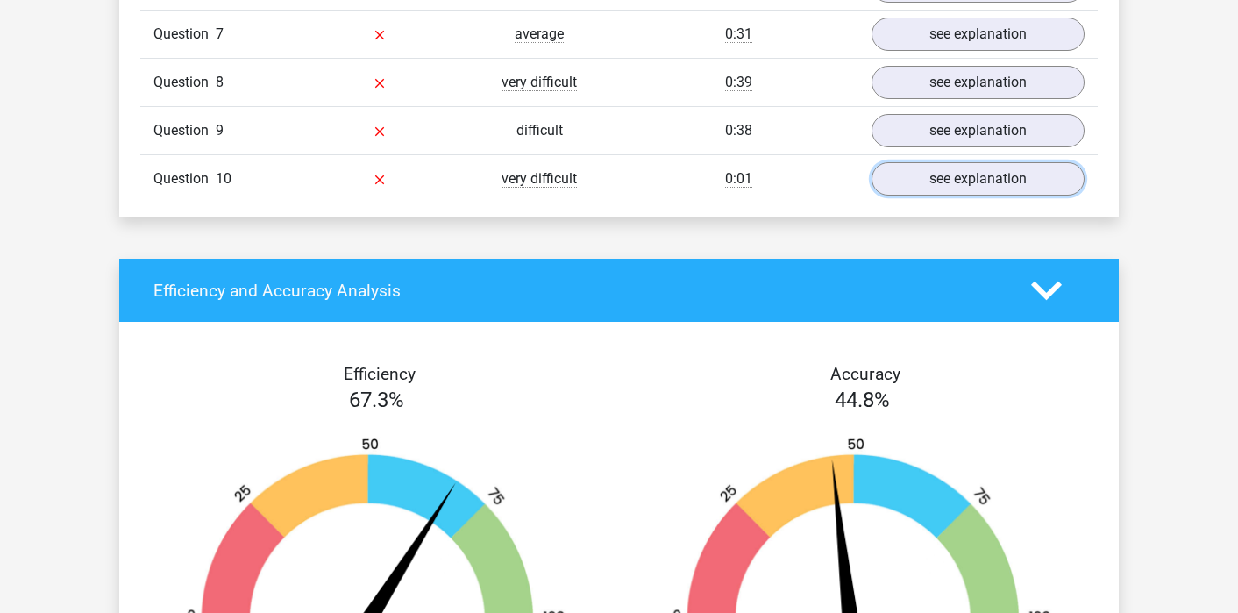
scroll to position [1727, 0]
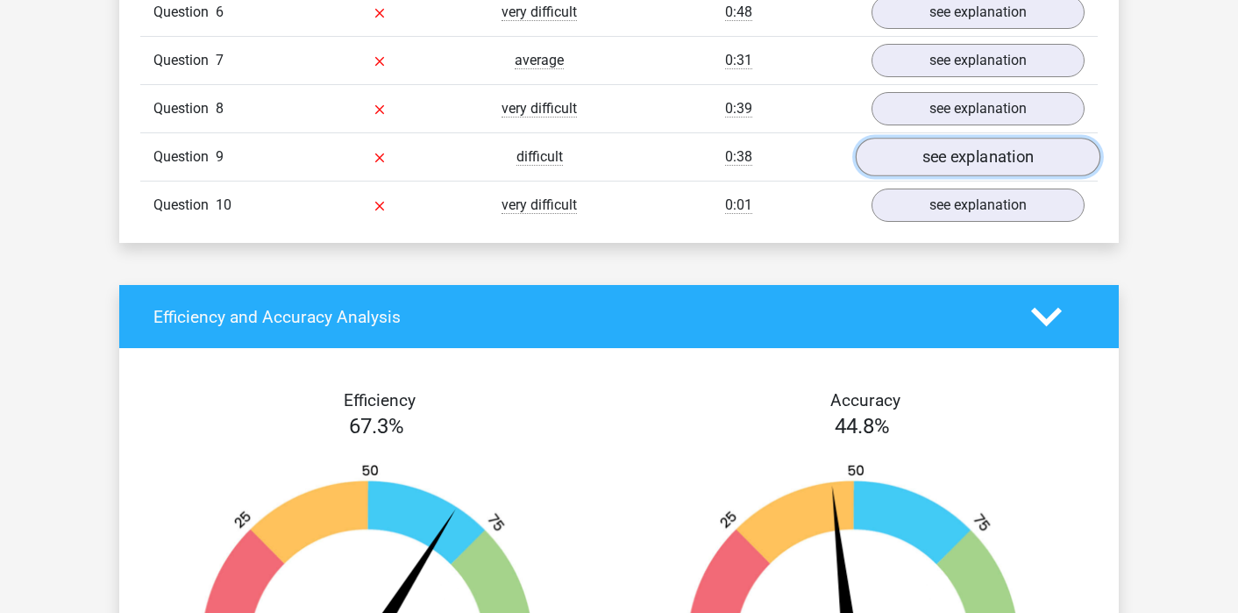
click at [954, 151] on link "see explanation" at bounding box center [978, 158] width 245 height 39
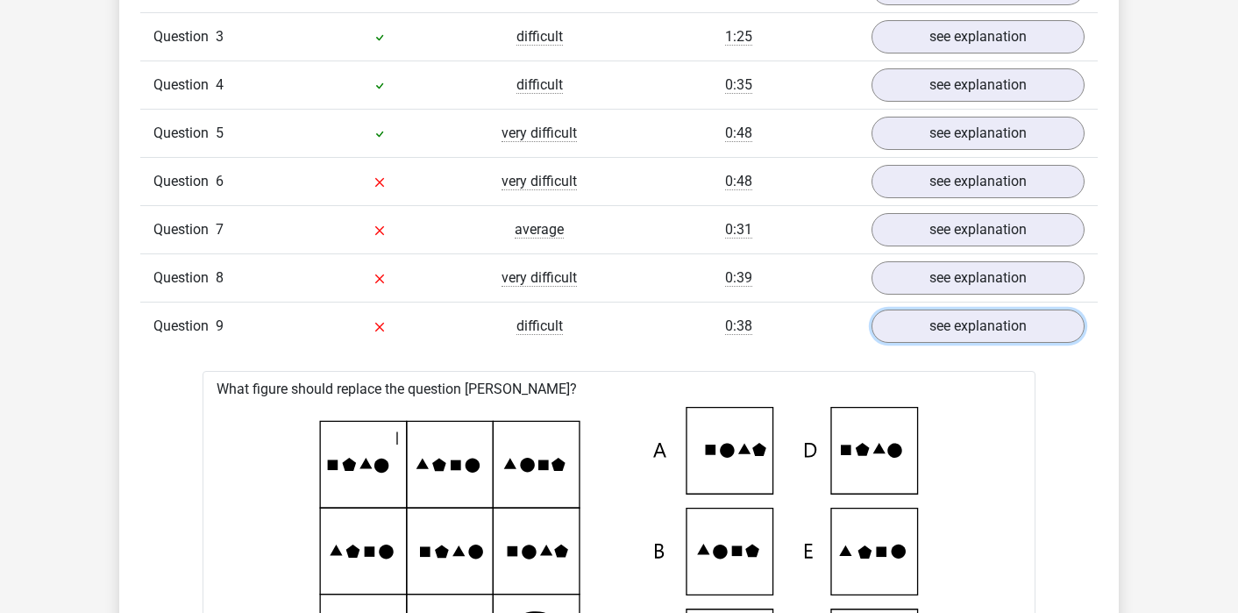
scroll to position [1503, 0]
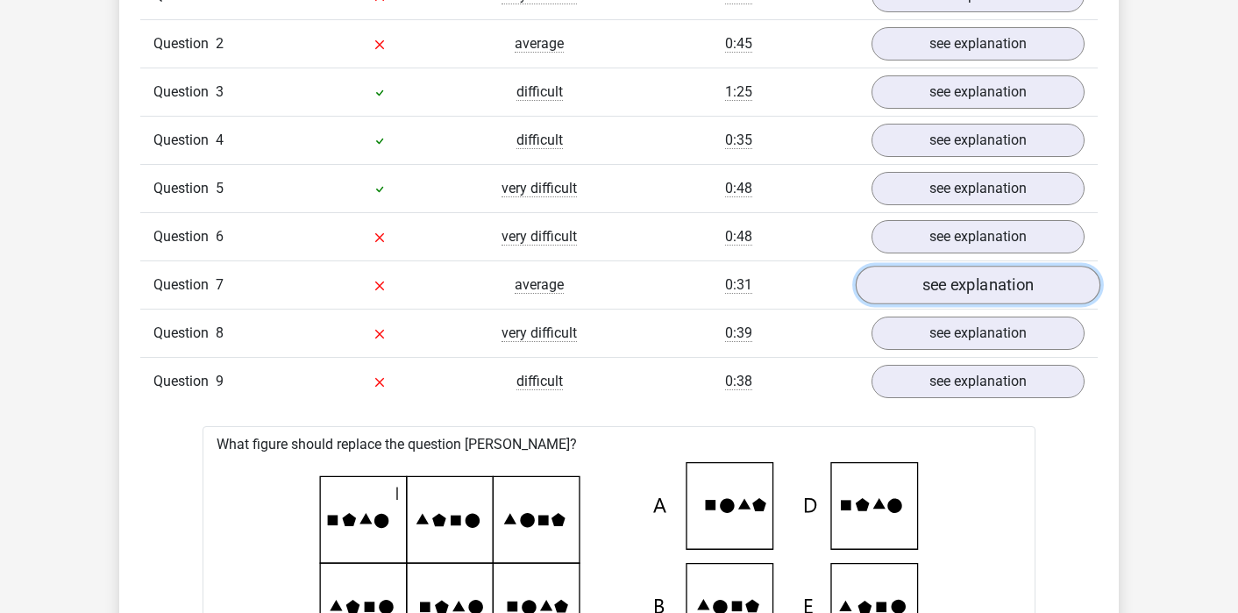
click at [944, 284] on link "see explanation" at bounding box center [978, 286] width 245 height 39
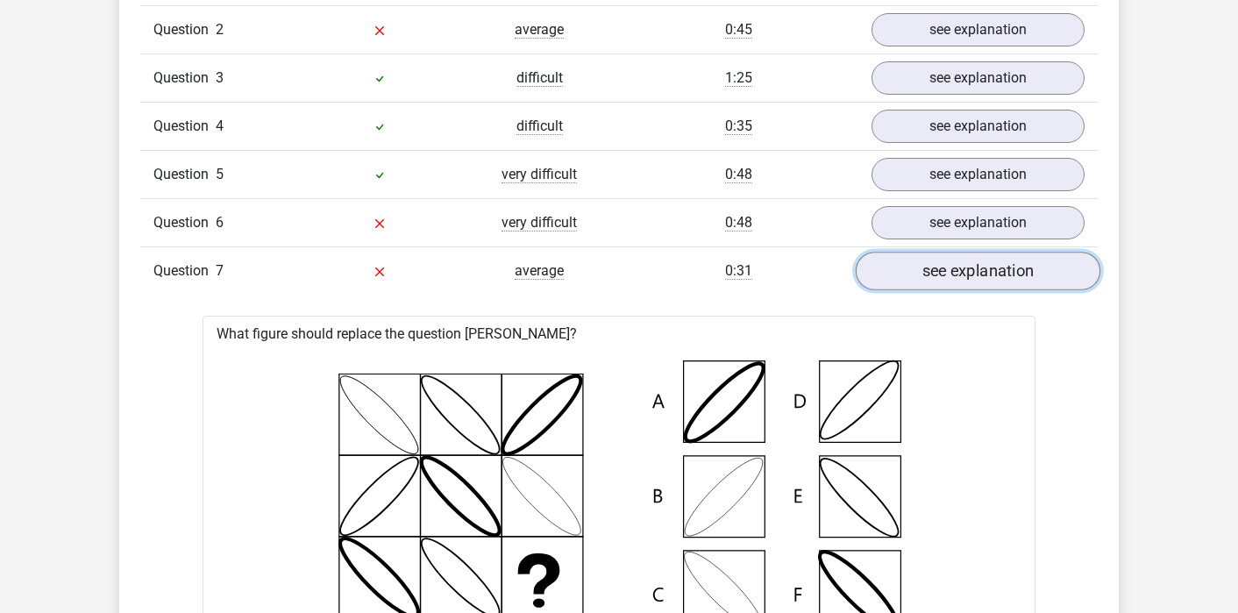
scroll to position [1507, 0]
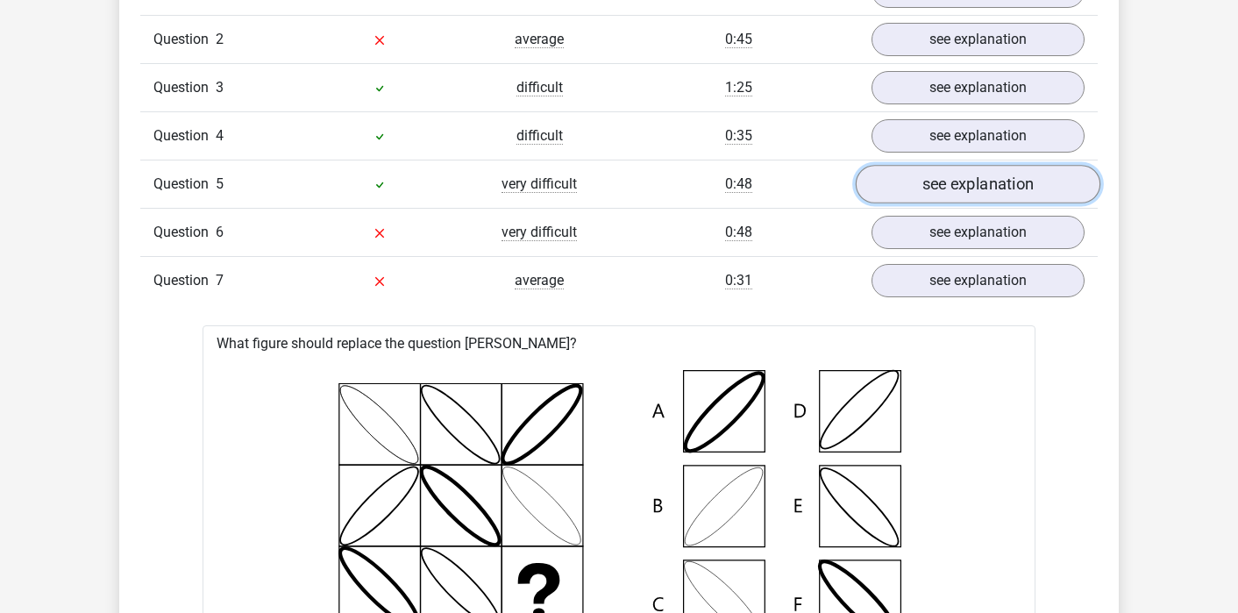
click at [982, 190] on link "see explanation" at bounding box center [978, 185] width 245 height 39
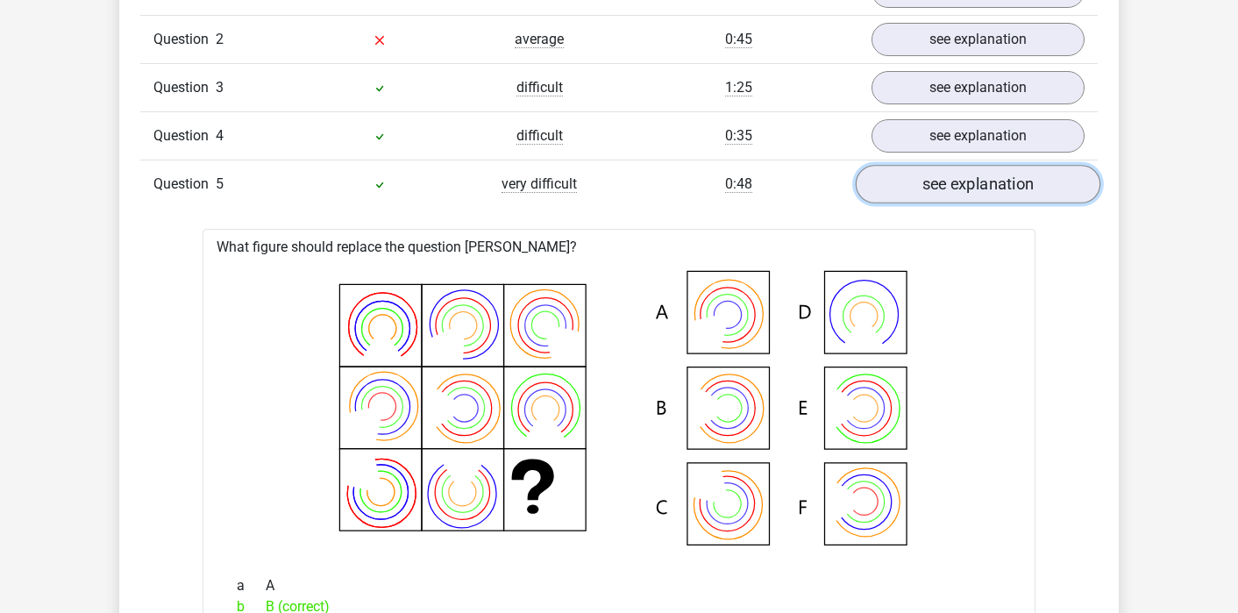
click at [982, 190] on link "see explanation" at bounding box center [978, 185] width 245 height 39
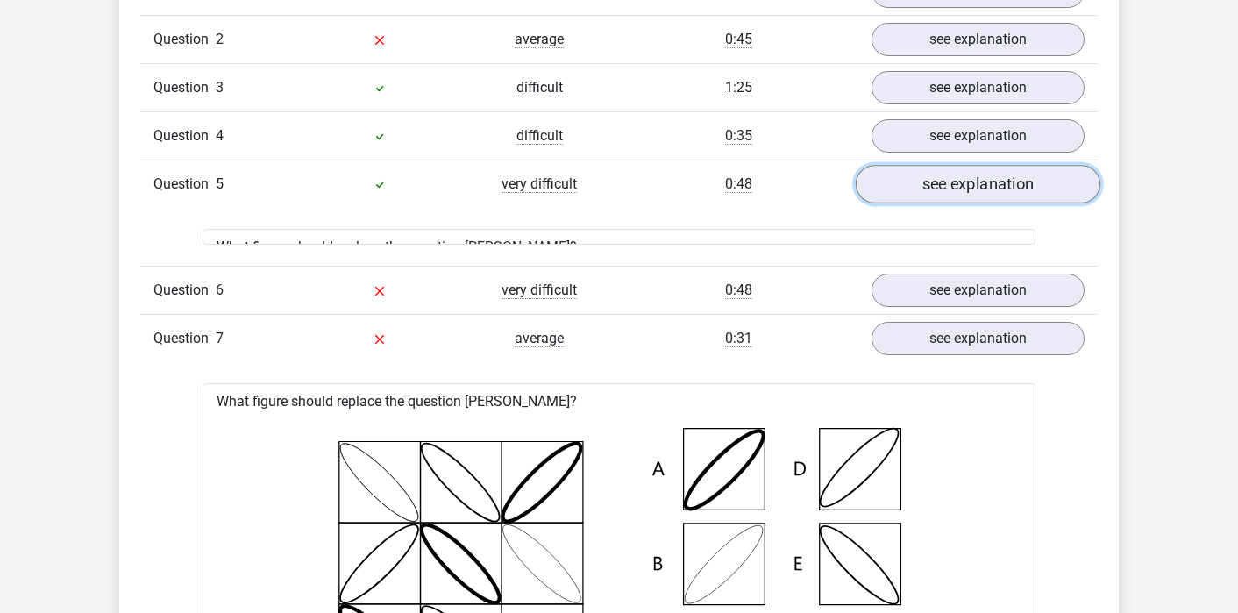
scroll to position [1316, 0]
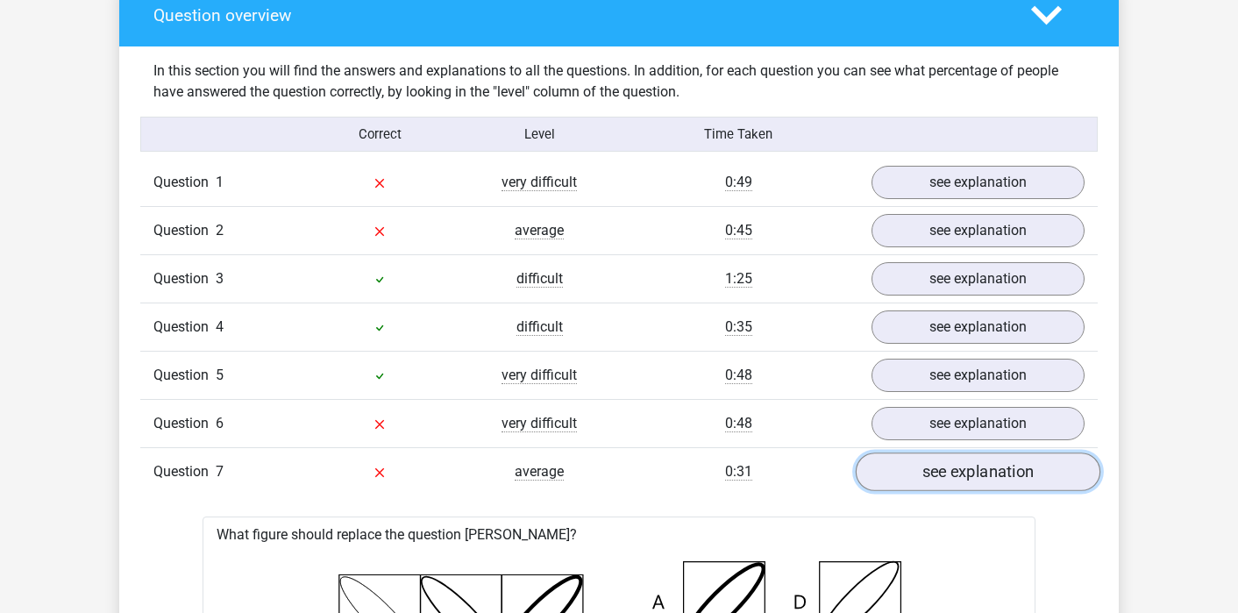
click at [926, 471] on link "see explanation" at bounding box center [978, 472] width 245 height 39
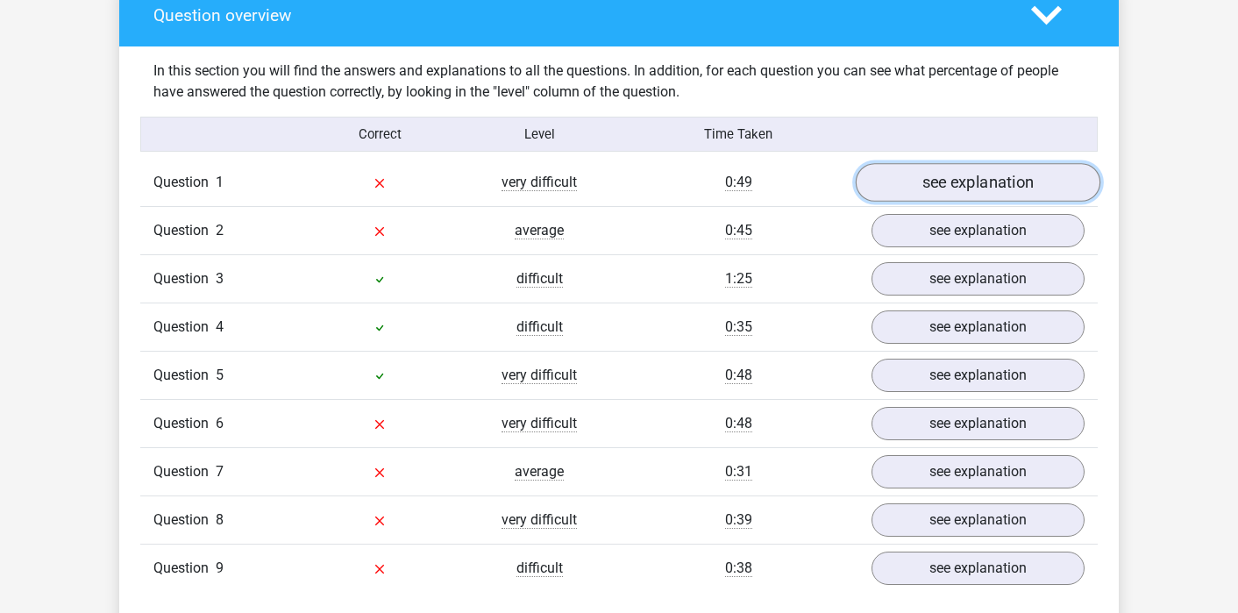
click at [964, 179] on link "see explanation" at bounding box center [978, 183] width 245 height 39
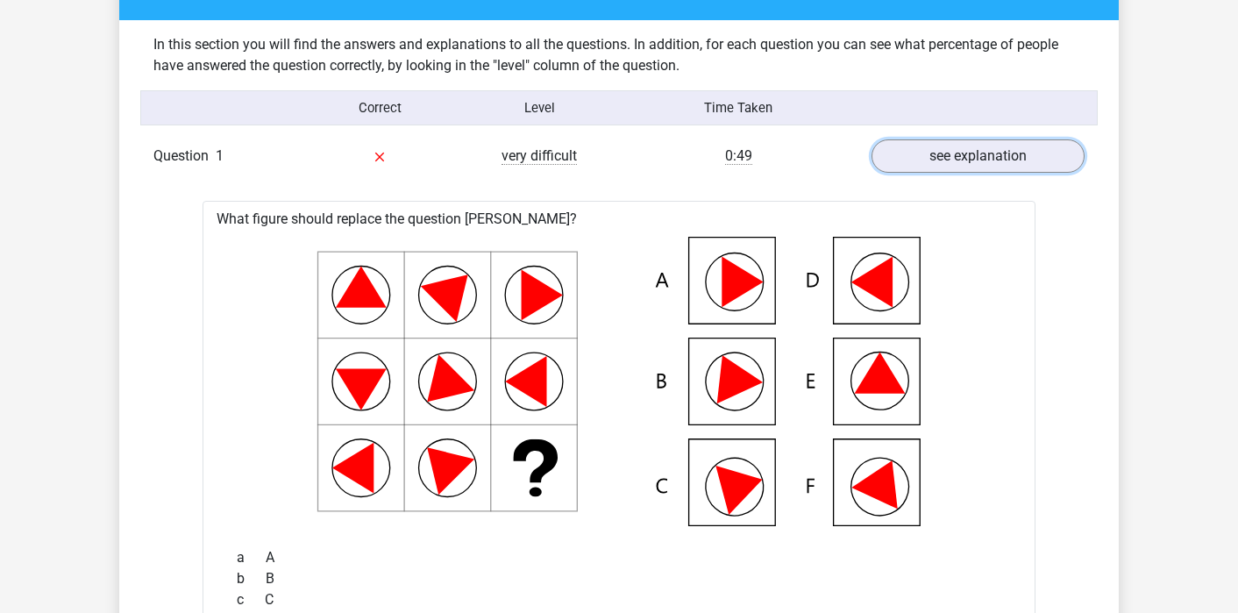
scroll to position [1350, 0]
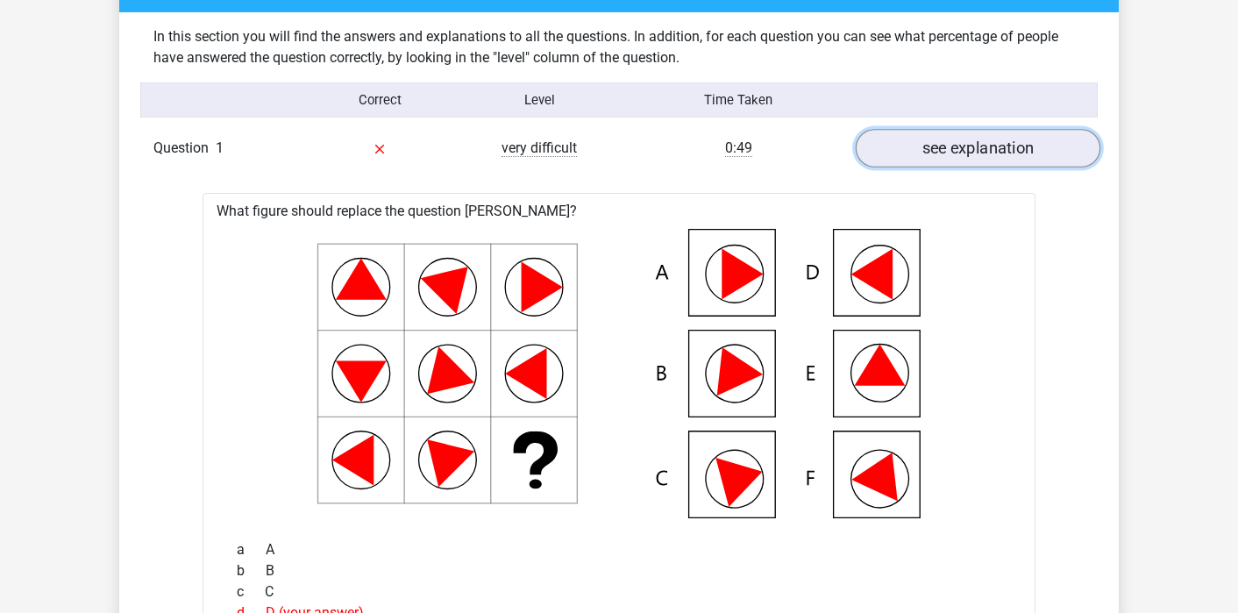
click at [935, 142] on link "see explanation" at bounding box center [978, 149] width 245 height 39
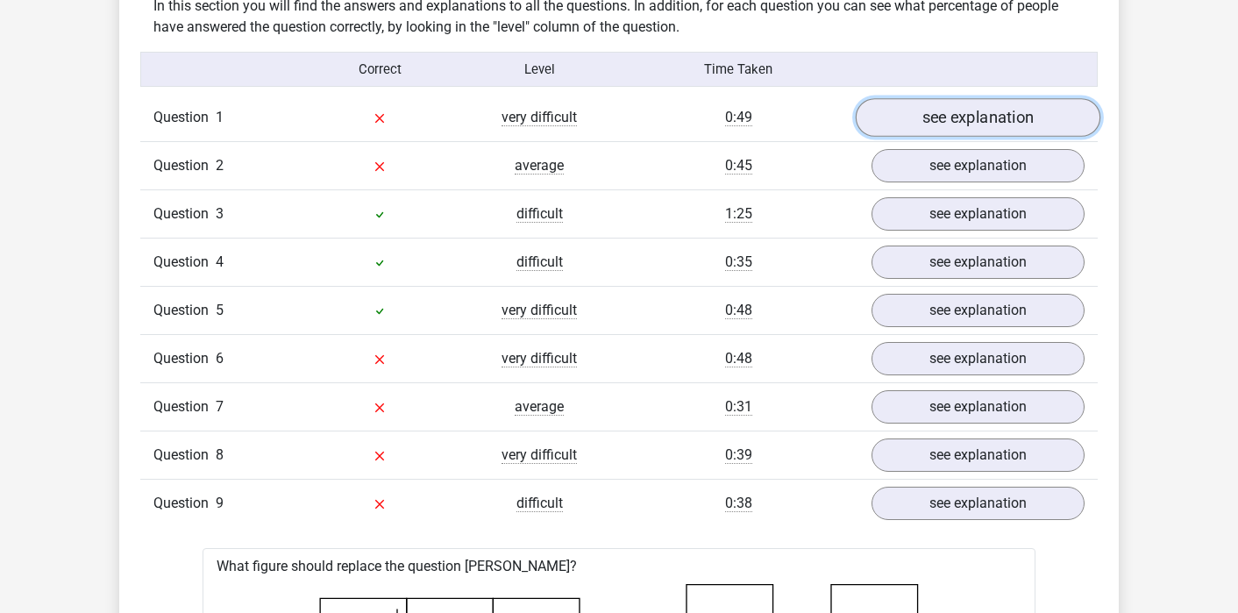
scroll to position [1384, 0]
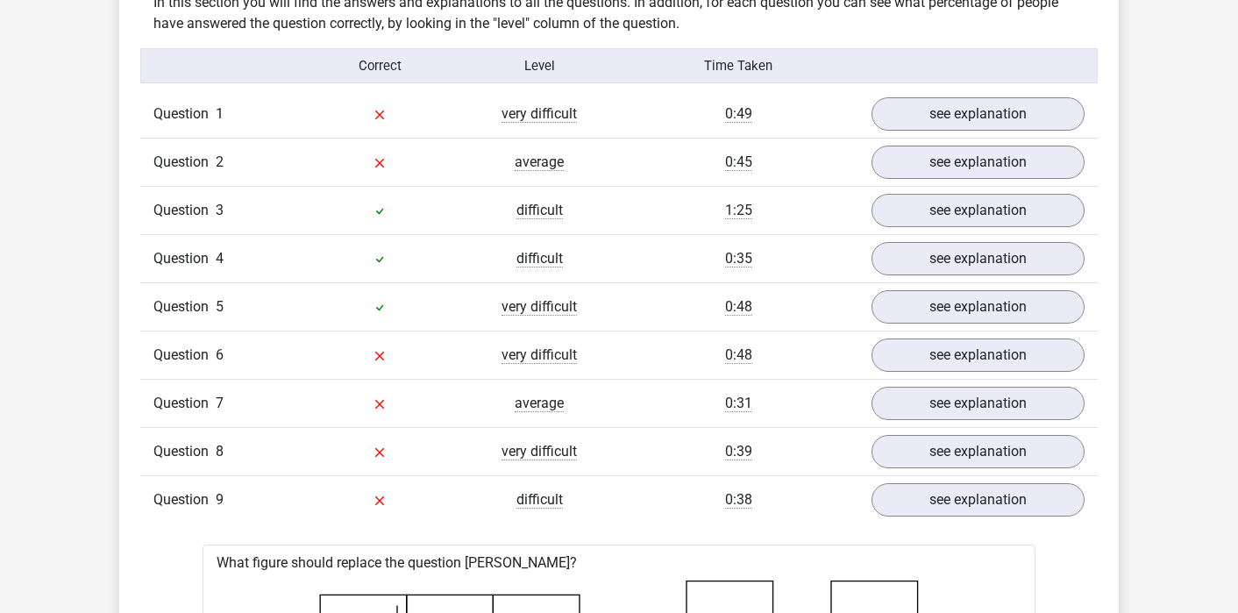
click at [934, 188] on div "Question 3 difficult 1:25 see explanation" at bounding box center [618, 210] width 957 height 48
click at [933, 174] on link "see explanation" at bounding box center [978, 163] width 245 height 39
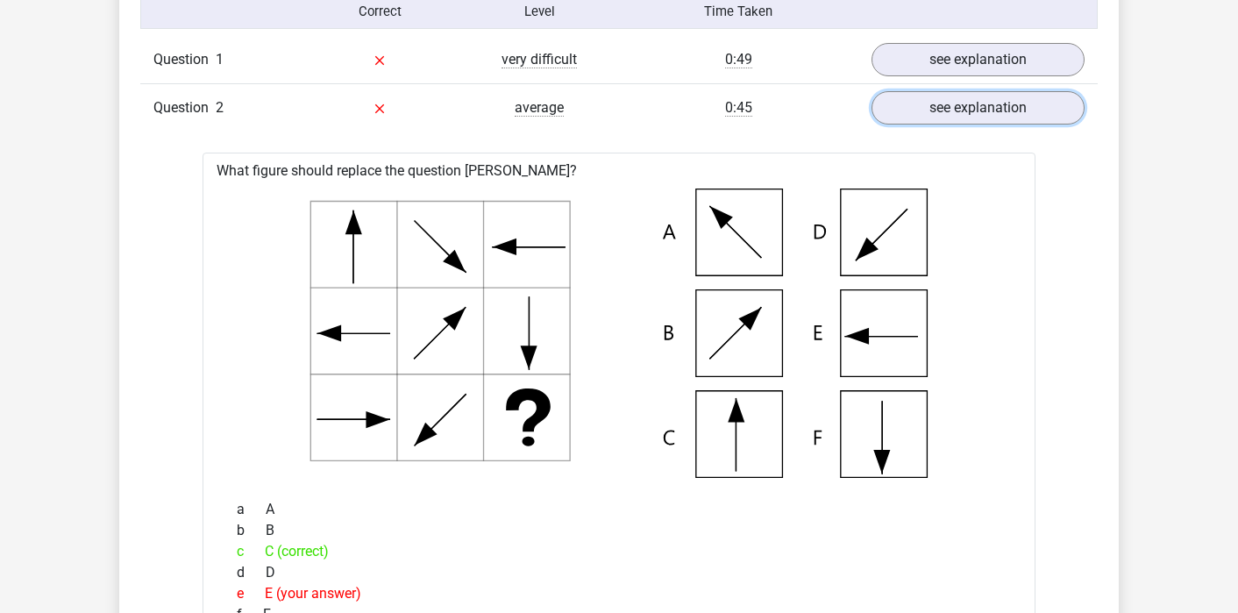
scroll to position [1438, 0]
click at [1012, 99] on link "see explanation" at bounding box center [978, 109] width 245 height 39
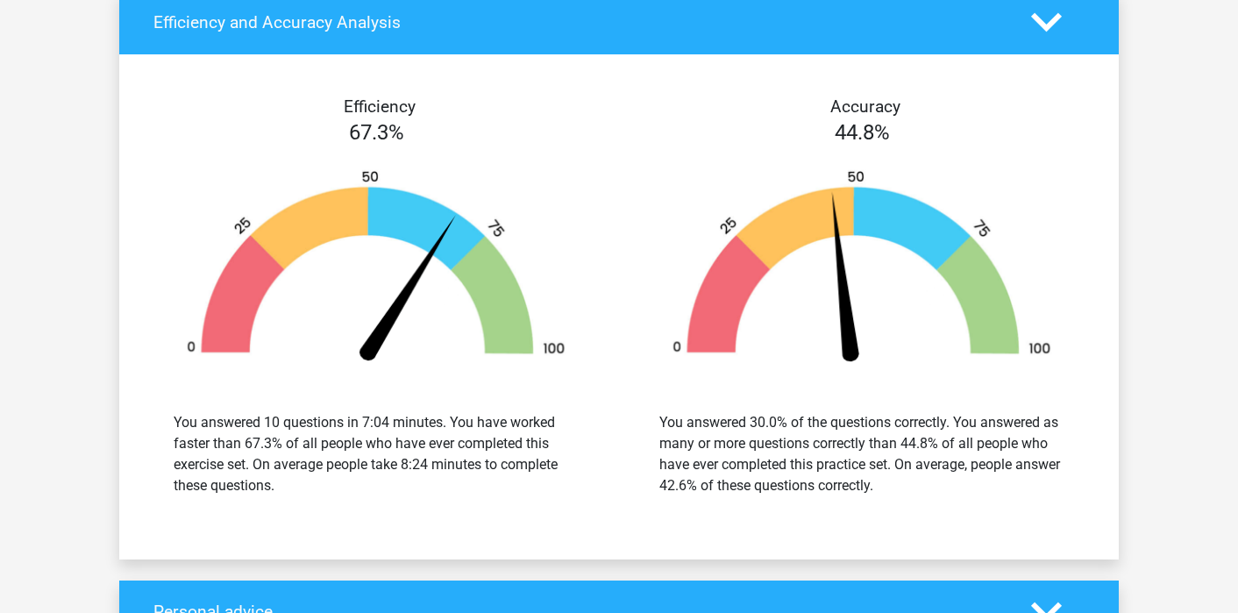
scroll to position [3373, 0]
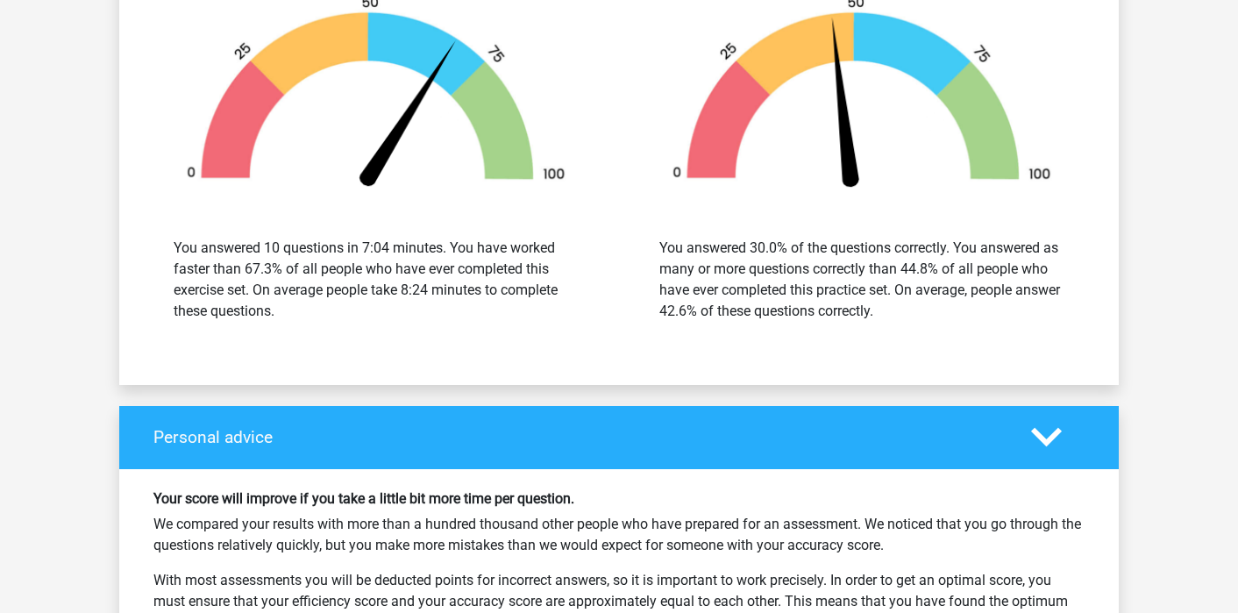
drag, startPoint x: 731, startPoint y: 255, endPoint x: 928, endPoint y: 316, distance: 206.6
click at [928, 316] on div "You answered 30.0% of the questions correctly. You answered as many or more que…" at bounding box center [861, 280] width 405 height 84
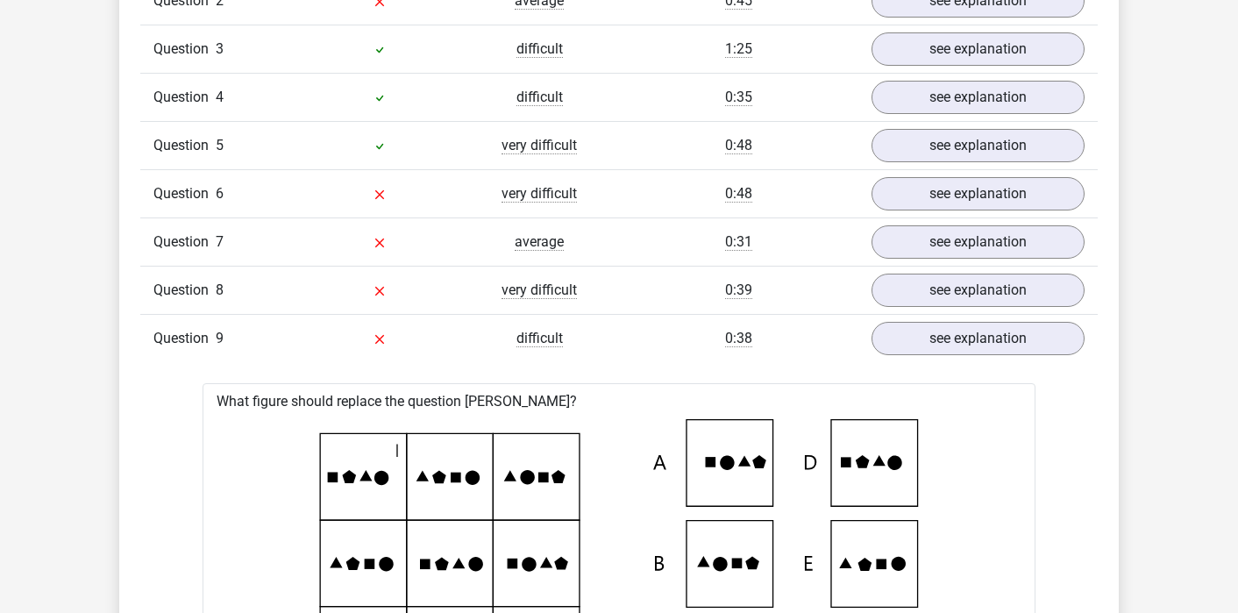
scroll to position [1442, 0]
